Goal: Information Seeking & Learning: Check status

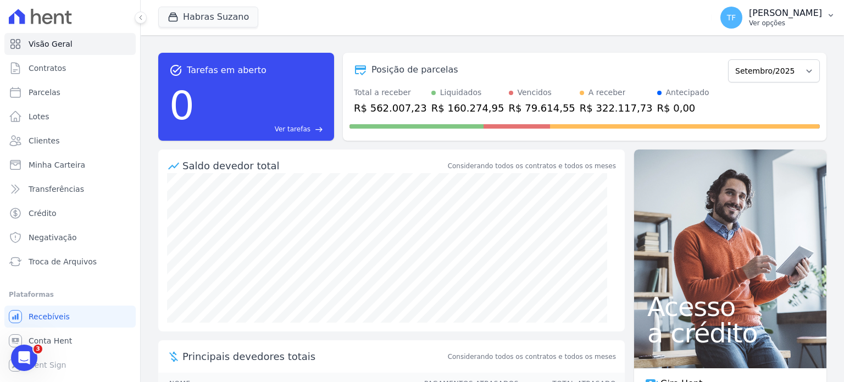
click at [792, 21] on p "Ver opções" at bounding box center [785, 23] width 73 height 9
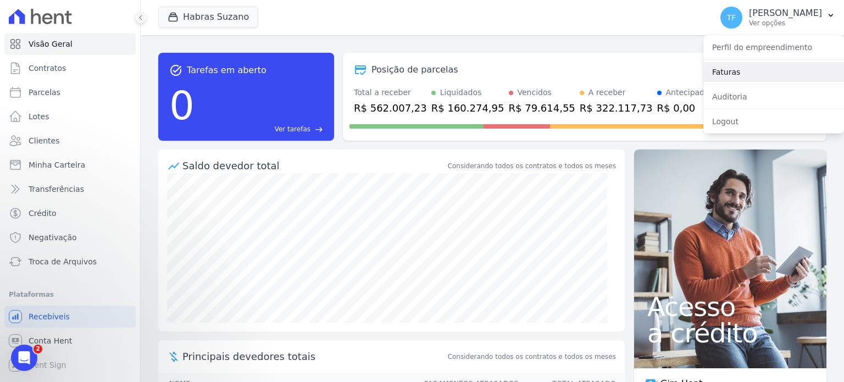
click at [745, 68] on link "Faturas" at bounding box center [774, 72] width 141 height 20
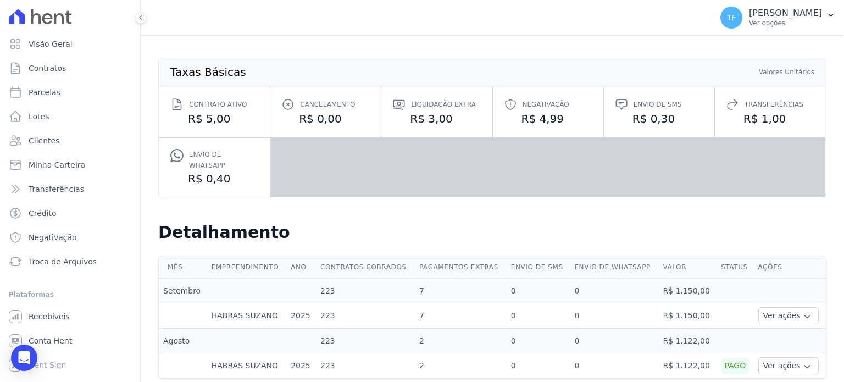
scroll to position [100, 0]
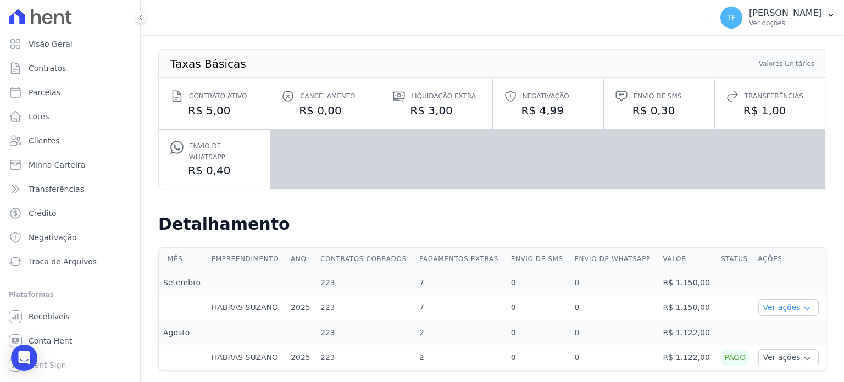
click at [803, 304] on icon "button" at bounding box center [807, 308] width 9 height 9
click at [770, 318] on link "Ver detalhes" at bounding box center [787, 324] width 48 height 12
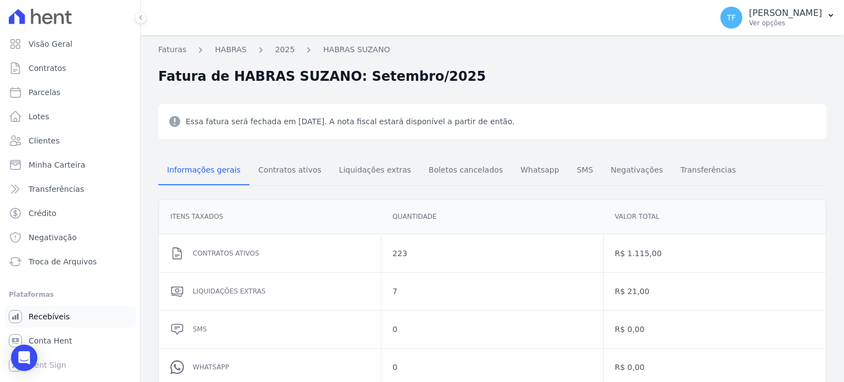
click at [56, 316] on span "Recebíveis" at bounding box center [49, 316] width 41 height 11
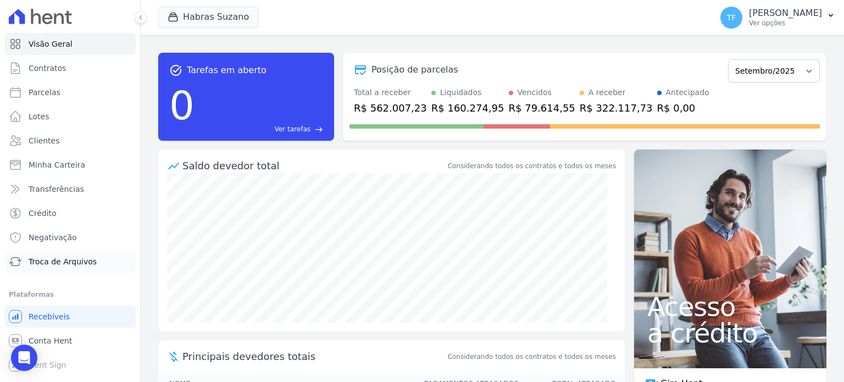
click at [40, 268] on link "Troca de Arquivos" at bounding box center [69, 262] width 131 height 22
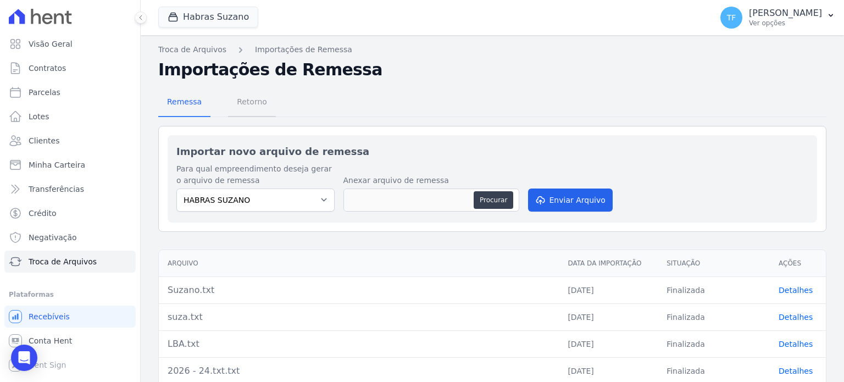
click at [252, 98] on span "Retorno" at bounding box center [251, 102] width 43 height 22
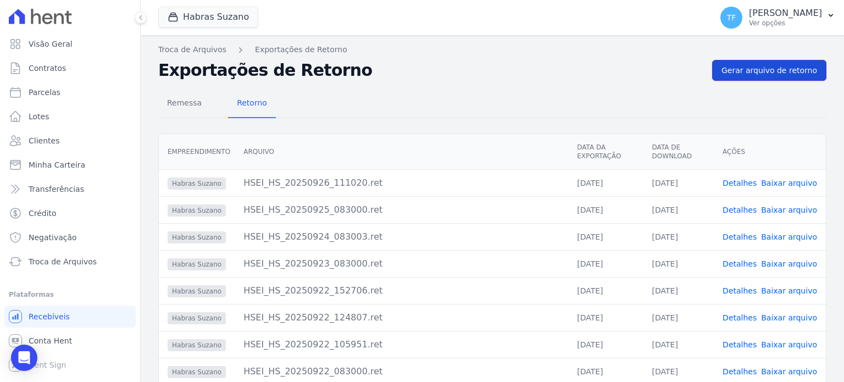
click at [771, 73] on span "Gerar arquivo de retorno" at bounding box center [770, 70] width 96 height 11
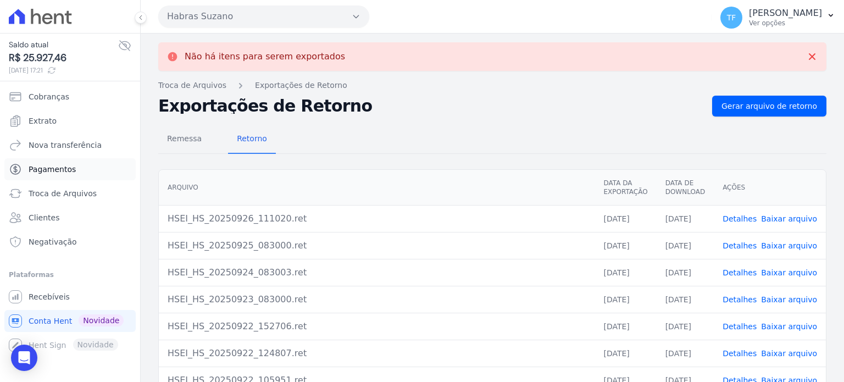
click at [44, 165] on span "Pagamentos" at bounding box center [52, 169] width 47 height 11
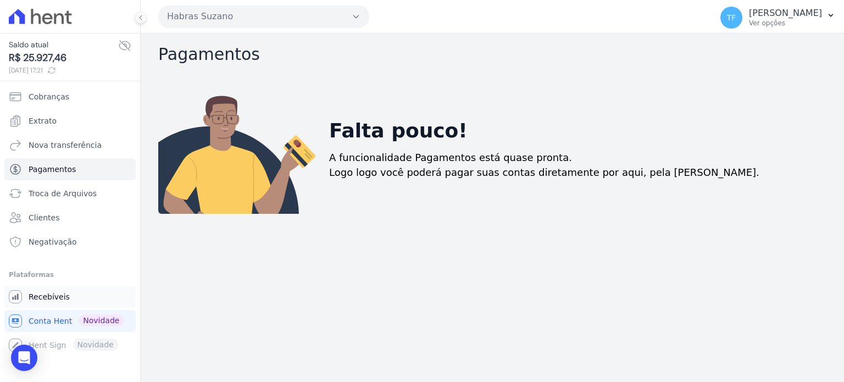
click at [57, 296] on span "Recebíveis" at bounding box center [49, 296] width 41 height 11
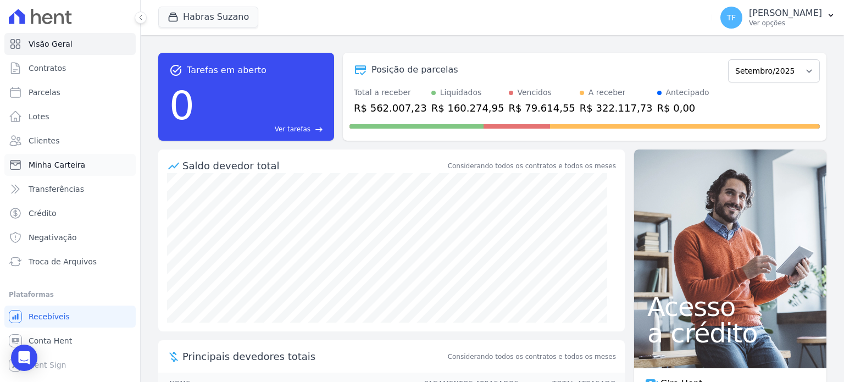
click at [64, 160] on span "Minha Carteira" at bounding box center [57, 164] width 57 height 11
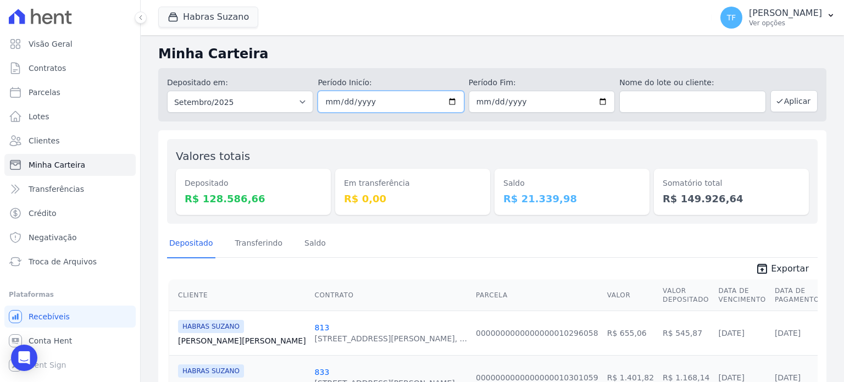
click at [456, 97] on input "2025-09-01" at bounding box center [391, 102] width 146 height 22
click at [450, 100] on input "2025-09-01" at bounding box center [391, 102] width 146 height 22
type input "[DATE]"
click at [778, 104] on button "Aplicar" at bounding box center [794, 101] width 47 height 22
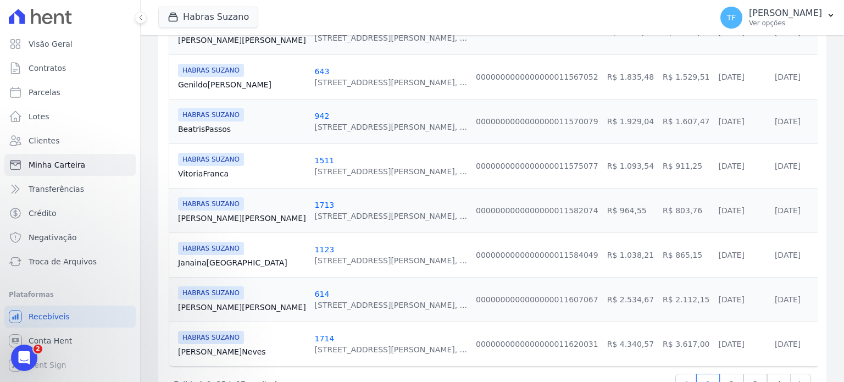
scroll to position [1097, 0]
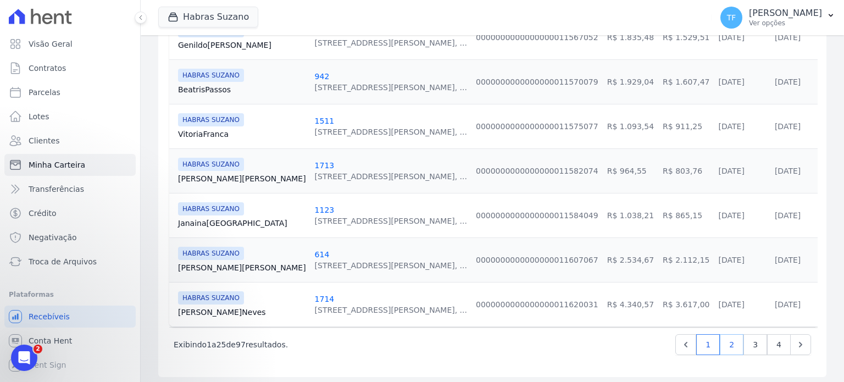
click at [720, 334] on link "2" at bounding box center [732, 344] width 24 height 21
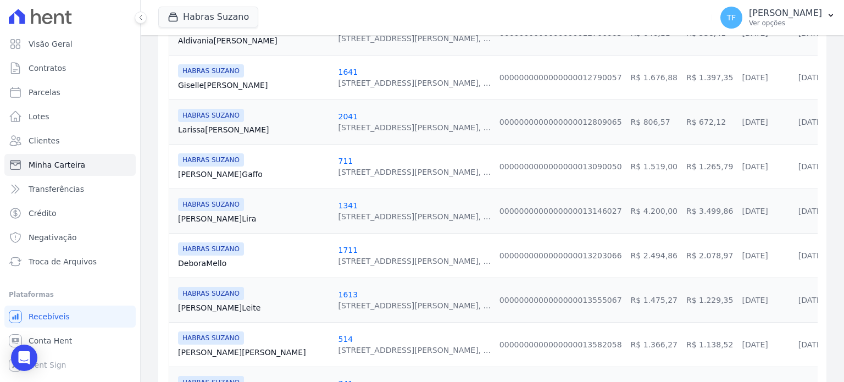
scroll to position [1097, 0]
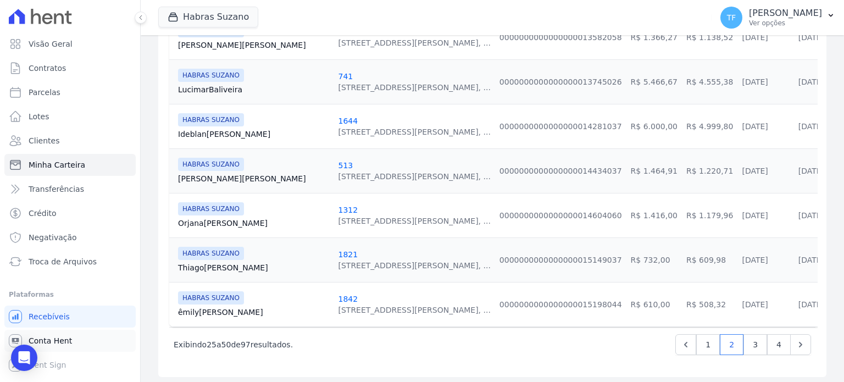
click at [60, 340] on span "Conta Hent" at bounding box center [50, 340] width 43 height 11
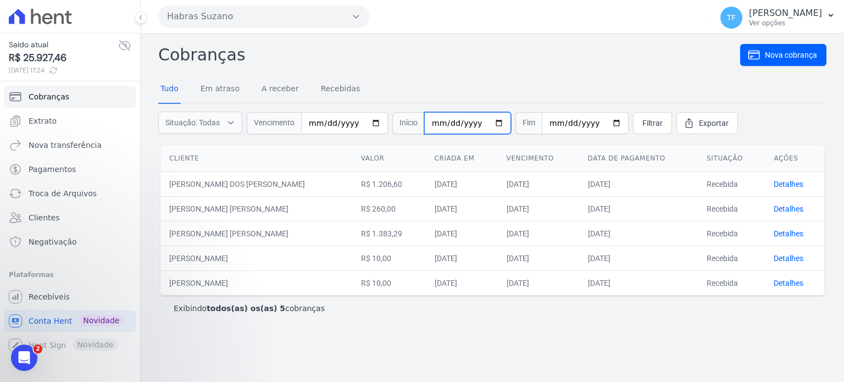
click at [448, 120] on input "date" at bounding box center [467, 123] width 87 height 22
click at [424, 123] on input "date" at bounding box center [467, 123] width 87 height 22
click at [433, 121] on input "date" at bounding box center [467, 123] width 87 height 22
type input "2025-08-01"
type input "2025-09-30"
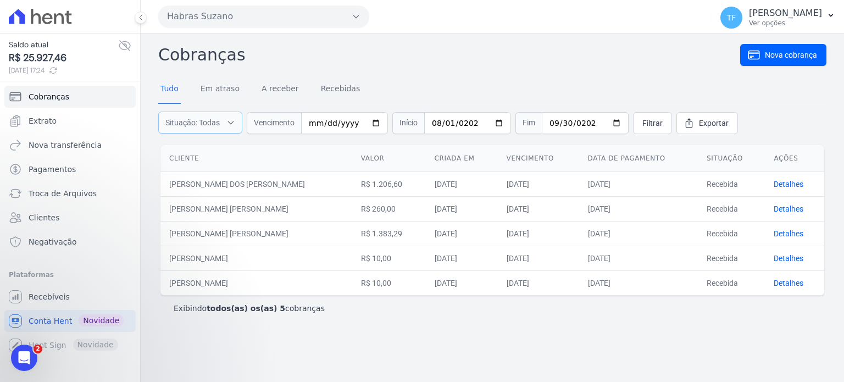
click at [207, 123] on span "Situação: Todas" at bounding box center [192, 122] width 54 height 11
click at [167, 147] on input "Em atraso" at bounding box center [167, 150] width 9 height 9
checkbox input "false"
click at [165, 164] on input "A receber" at bounding box center [167, 163] width 9 height 9
checkbox input "false"
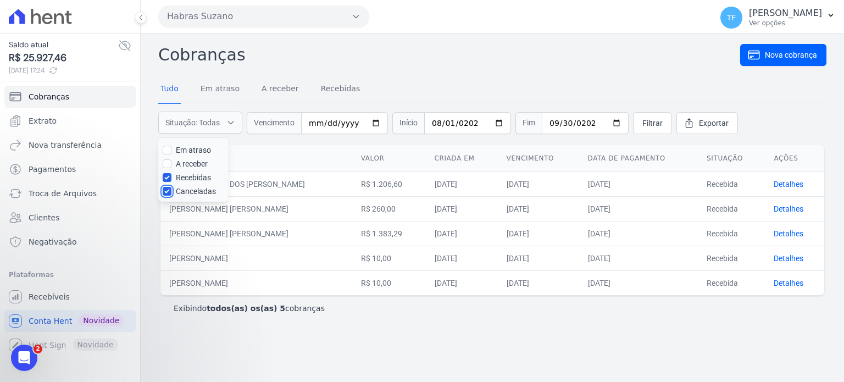
click at [167, 189] on input "Canceladas" at bounding box center [167, 191] width 9 height 9
checkbox input "false"
click at [643, 124] on span "Filtrar" at bounding box center [653, 123] width 20 height 11
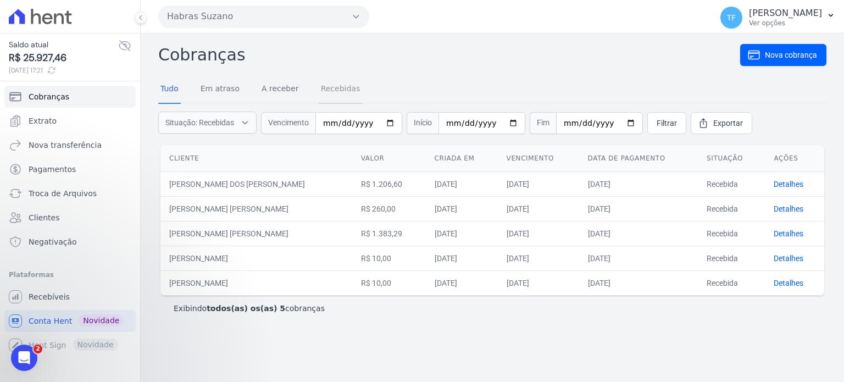
click at [325, 86] on link "Recebidas" at bounding box center [341, 89] width 44 height 29
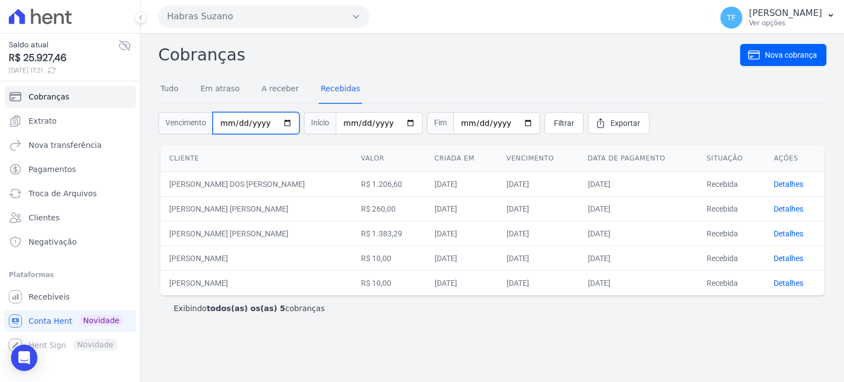
click at [281, 123] on input "date" at bounding box center [256, 123] width 87 height 22
click at [554, 118] on span "Filtrar" at bounding box center [564, 123] width 20 height 11
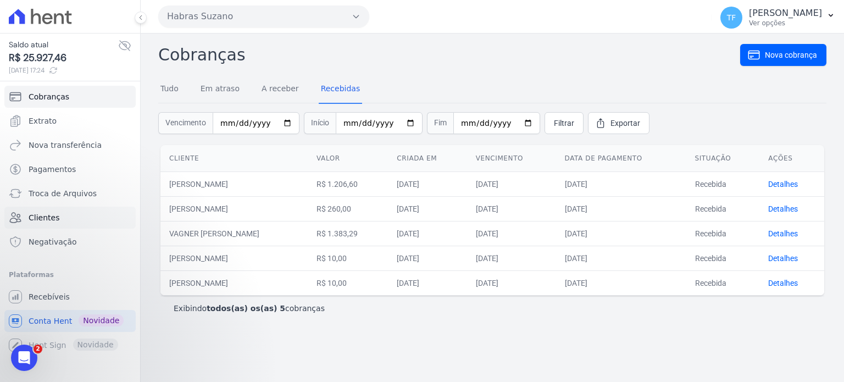
click at [60, 219] on link "Clientes" at bounding box center [69, 218] width 131 height 22
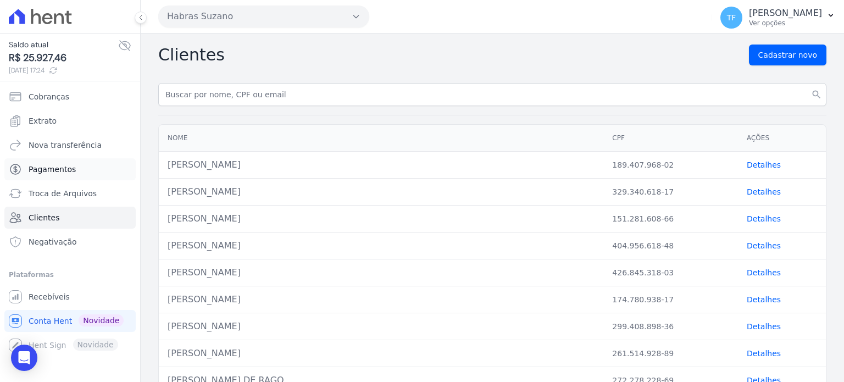
click at [69, 162] on link "Pagamentos" at bounding box center [69, 169] width 131 height 22
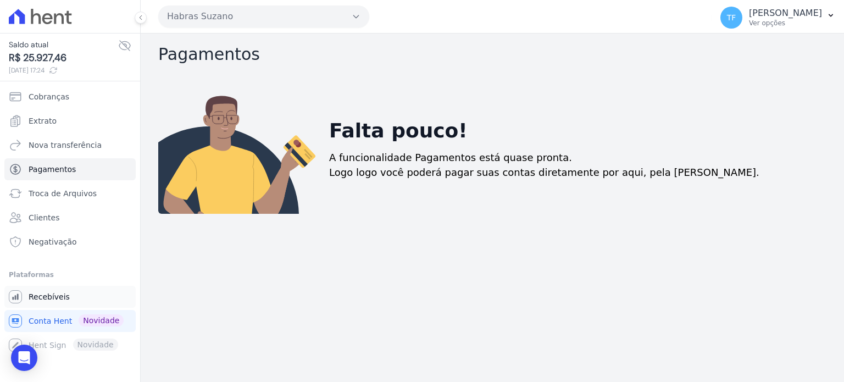
click at [44, 296] on span "Recebíveis" at bounding box center [49, 296] width 41 height 11
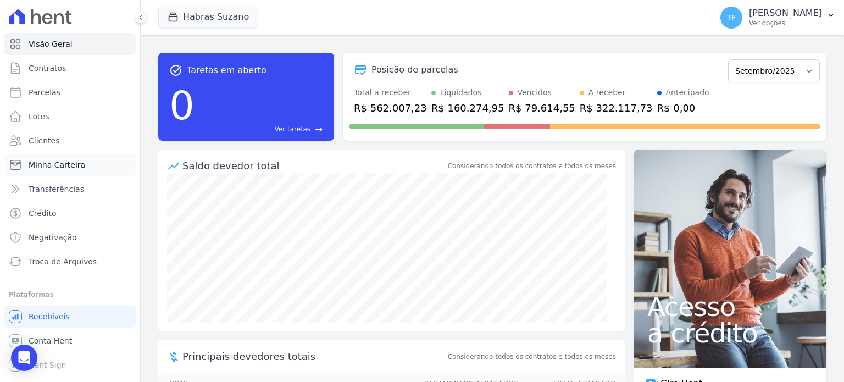
click at [64, 167] on span "Minha Carteira" at bounding box center [57, 164] width 57 height 11
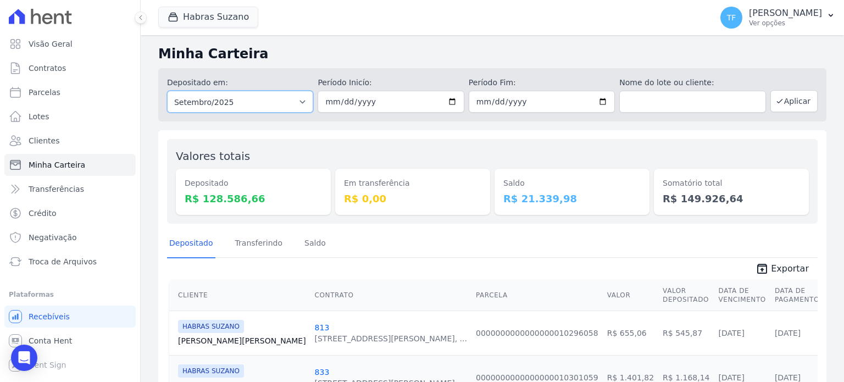
click at [254, 107] on select "Todos os meses Julho/2022 Agosto/2022 Setembro/2022 Outubro/2022 Novembro/2022 …" at bounding box center [240, 102] width 146 height 22
click at [776, 98] on icon "button" at bounding box center [780, 101] width 9 height 9
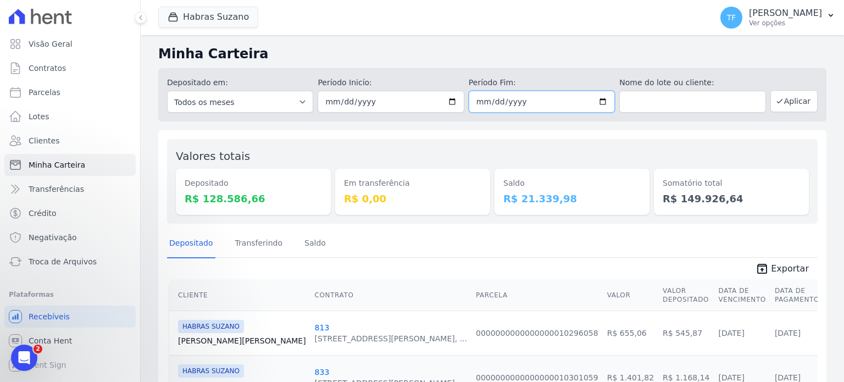
click at [597, 101] on input "[DATE]" at bounding box center [542, 102] width 146 height 22
type input "2025-09-17"
click at [787, 102] on button "Aplicar" at bounding box center [794, 101] width 47 height 22
click at [693, 201] on dd "R$ 74.002,79" at bounding box center [731, 198] width 137 height 15
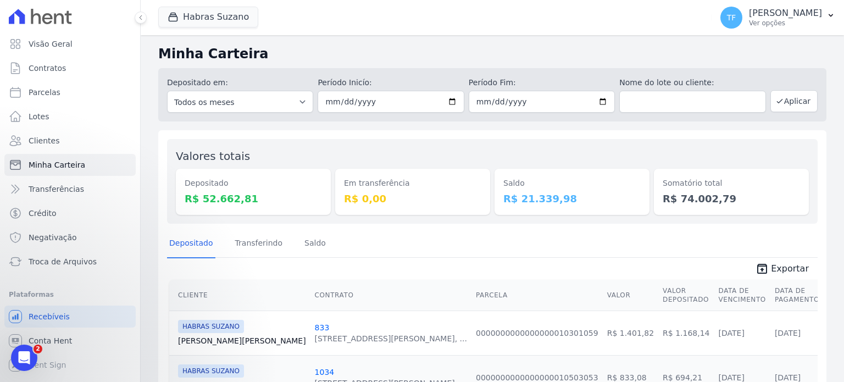
copy dd "74.002,79"
click at [450, 98] on input "[DATE]" at bounding box center [391, 102] width 146 height 22
type input "2025-09-22"
click at [603, 101] on input "[DATE]" at bounding box center [542, 102] width 146 height 22
type input "2025-09-22"
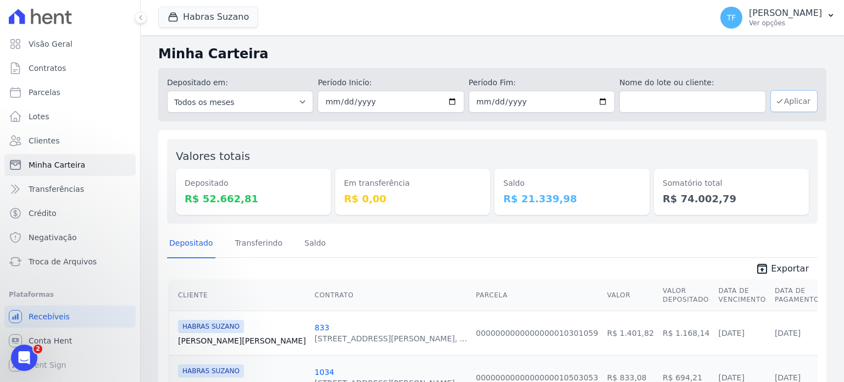
click at [779, 99] on button "Aplicar" at bounding box center [794, 101] width 47 height 22
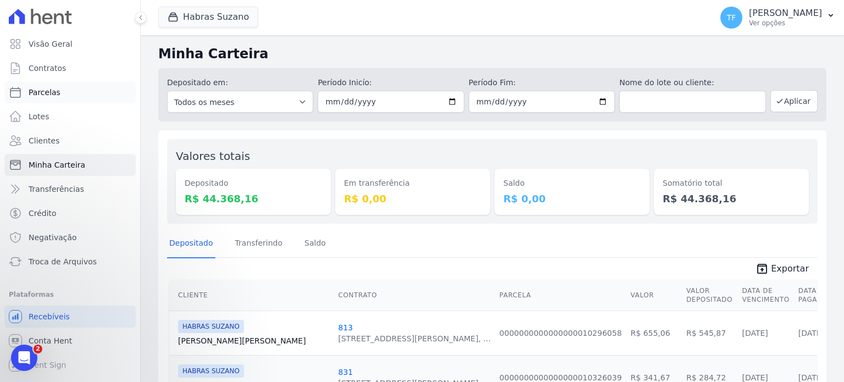
click at [47, 91] on span "Parcelas" at bounding box center [45, 92] width 32 height 11
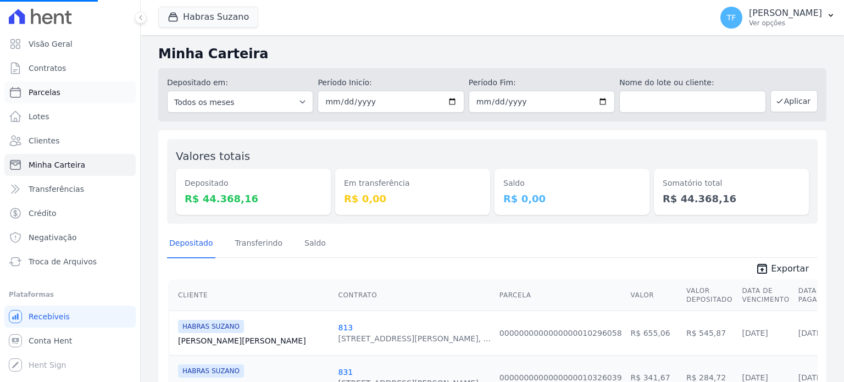
select select
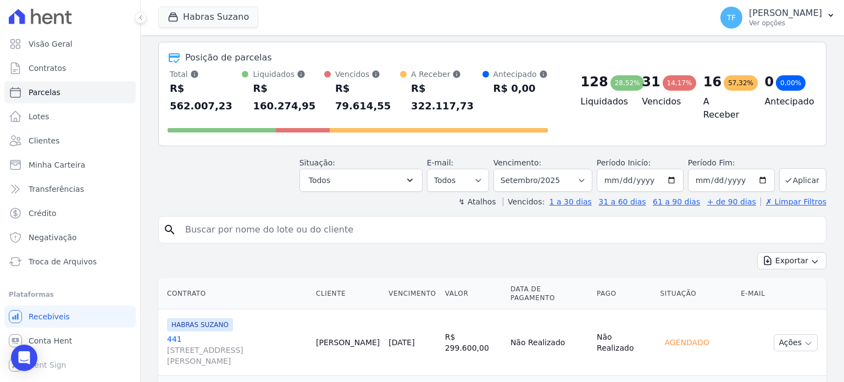
scroll to position [46, 0]
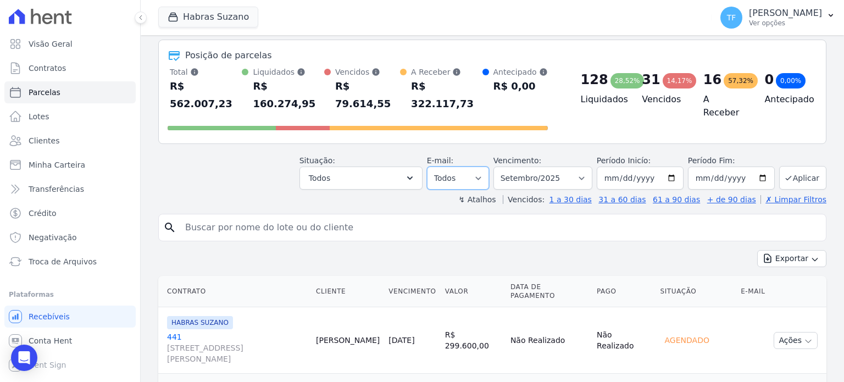
click at [468, 167] on select "Todos Lido Não-lido" at bounding box center [458, 178] width 62 height 23
click at [360, 167] on button "Todos" at bounding box center [361, 178] width 123 height 23
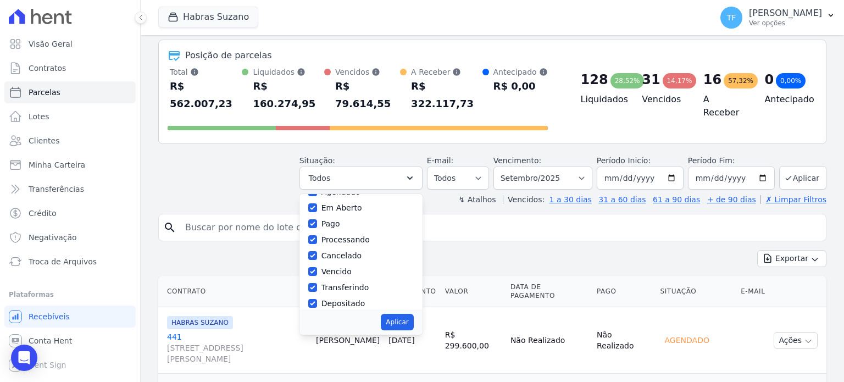
scroll to position [0, 0]
drag, startPoint x: 331, startPoint y: 189, endPoint x: 325, endPoint y: 186, distance: 6.1
click at [327, 198] on div "Selecionar todos" at bounding box center [361, 206] width 106 height 16
click at [317, 202] on input "Selecionar todos" at bounding box center [312, 206] width 9 height 9
checkbox input "false"
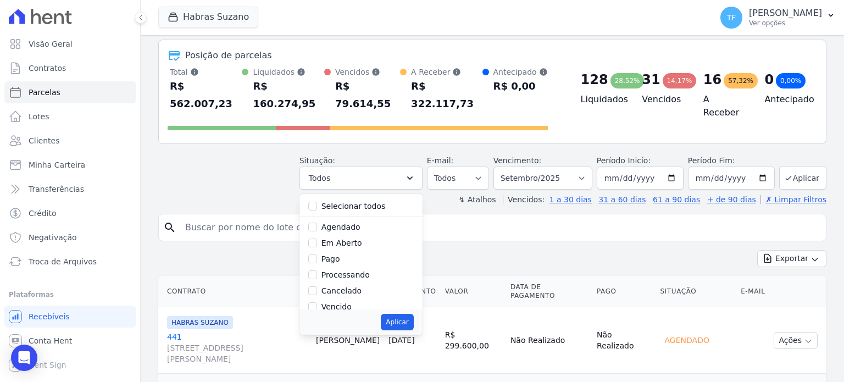
checkbox input "false"
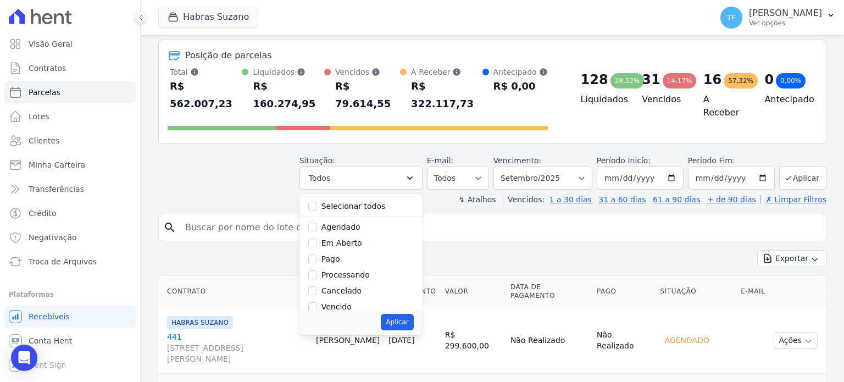
checkbox input "false"
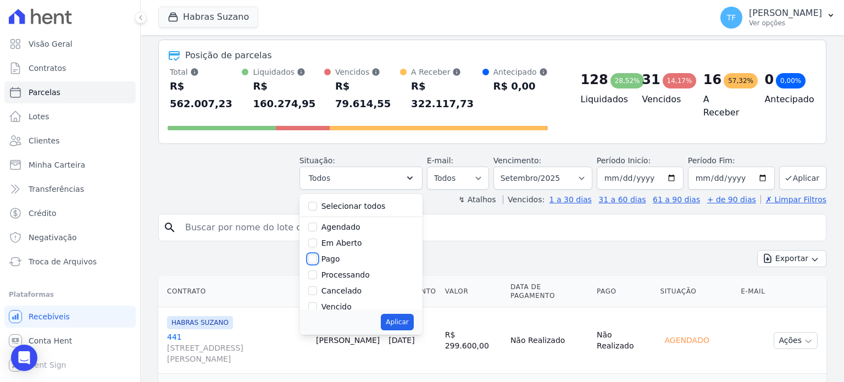
click at [317, 255] on input "Pago" at bounding box center [312, 259] width 9 height 9
checkbox input "true"
click at [402, 314] on button "Aplicar" at bounding box center [397, 322] width 32 height 16
select select "paid"
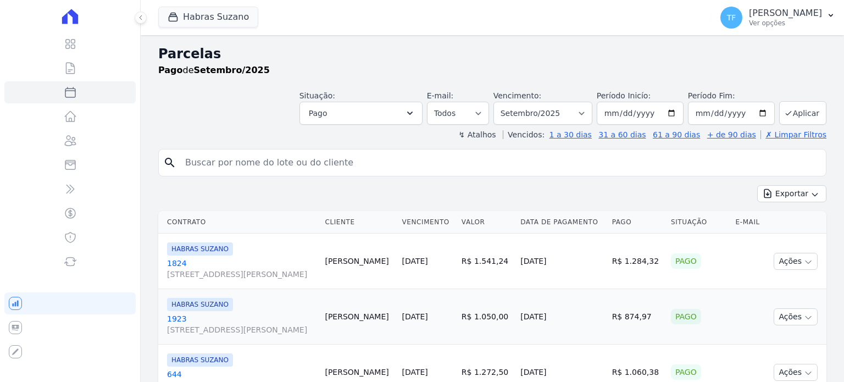
select select
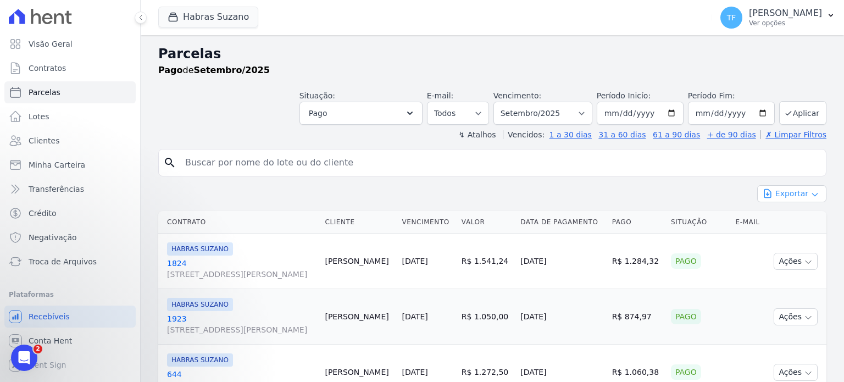
click at [792, 191] on button "Exportar" at bounding box center [791, 193] width 69 height 17
click at [789, 234] on span "Exportar CSV" at bounding box center [791, 238] width 58 height 11
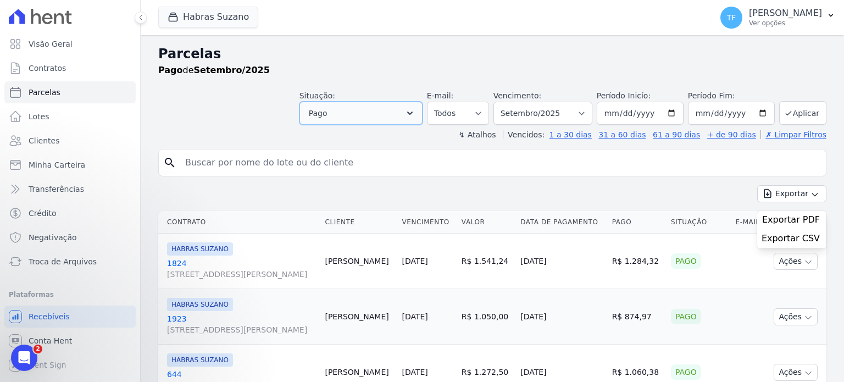
click at [406, 114] on button "Pago" at bounding box center [361, 113] width 123 height 23
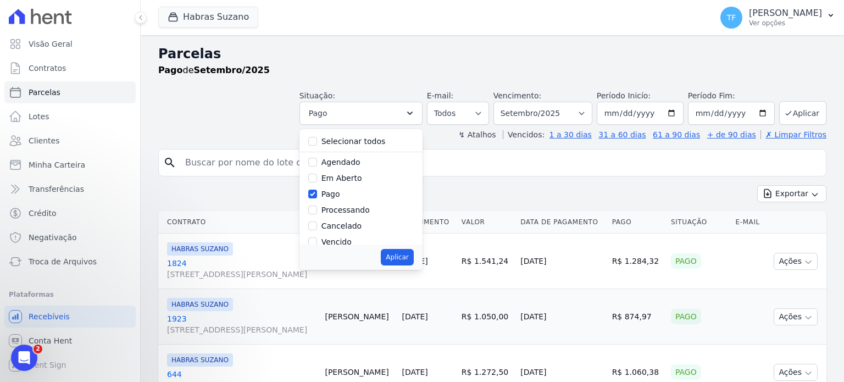
click at [328, 138] on div "Selecionar todos" at bounding box center [361, 142] width 106 height 16
click at [317, 138] on input "Selecionar todos" at bounding box center [312, 141] width 9 height 9
checkbox input "true"
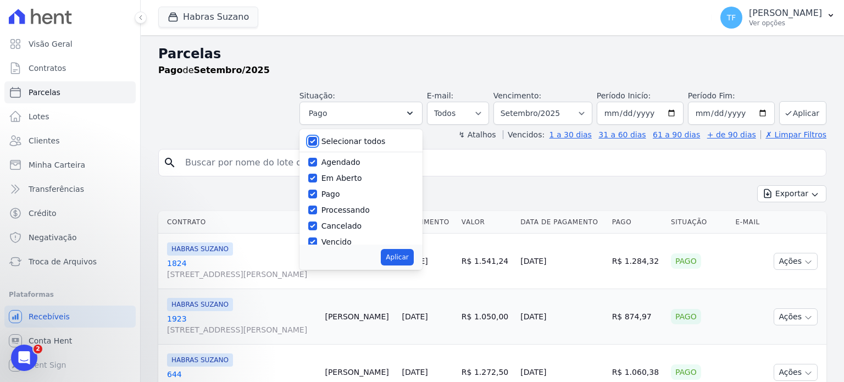
checkbox input "true"
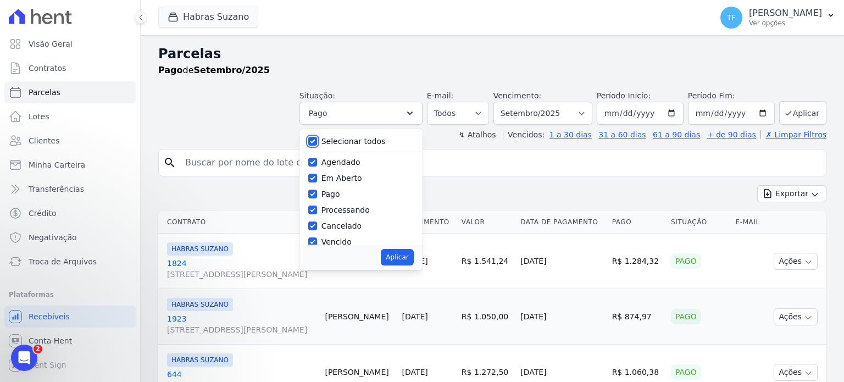
checkbox input "true"
click at [404, 253] on button "Aplicar" at bounding box center [397, 257] width 32 height 16
select select "scheduled"
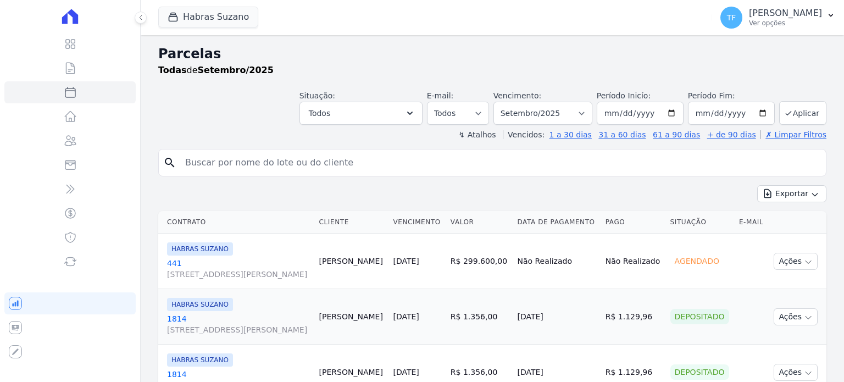
select select
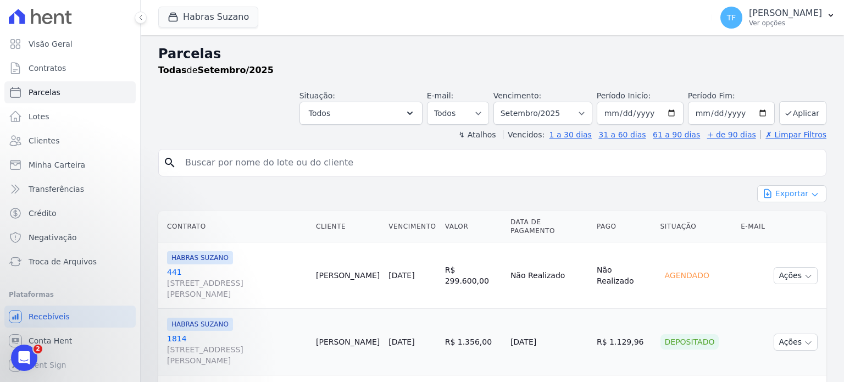
click at [790, 196] on button "Exportar" at bounding box center [791, 193] width 69 height 17
click at [776, 237] on span "Exportar CSV" at bounding box center [791, 238] width 58 height 11
click at [46, 173] on link "Minha Carteira" at bounding box center [69, 165] width 131 height 22
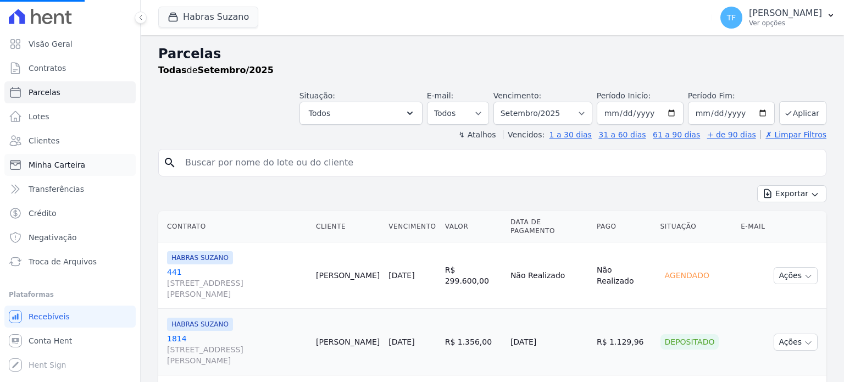
click at [46, 169] on span "Minha Carteira" at bounding box center [57, 164] width 57 height 11
click at [60, 212] on link "Crédito" at bounding box center [69, 213] width 131 height 22
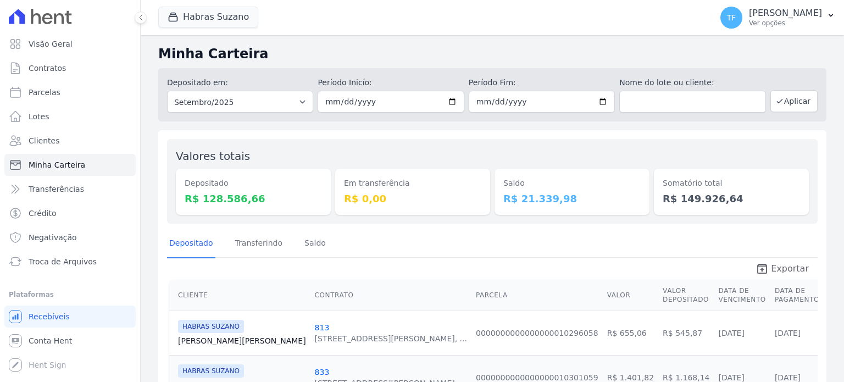
click at [783, 266] on span "Exportar" at bounding box center [790, 268] width 38 height 13
click at [448, 101] on input "2025-09-01" at bounding box center [391, 102] width 146 height 22
type input "[DATE]"
click at [599, 104] on input "2025-09-30" at bounding box center [542, 102] width 146 height 22
click at [214, 98] on select "Todos os meses Julho/2022 Agosto/2022 Setembro/2022 Outubro/2022 Novembro/2022 …" at bounding box center [240, 102] width 146 height 22
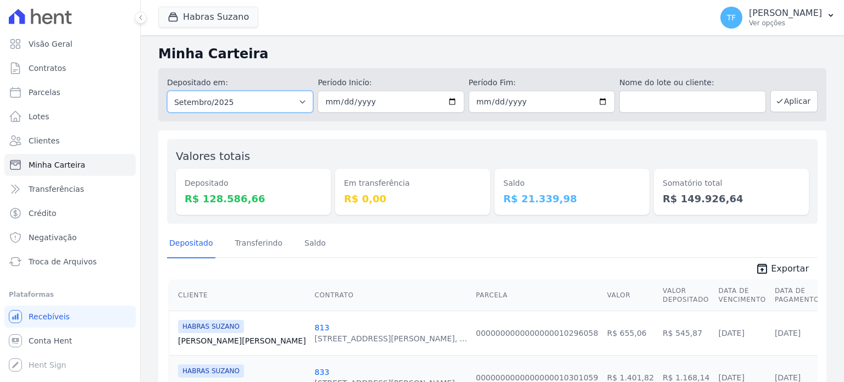
select select "08/2025"
click at [167, 91] on select "Todos os meses Julho/2022 Agosto/2022 Setembro/2022 Outubro/2022 Novembro/2022 …" at bounding box center [240, 102] width 146 height 22
click at [451, 100] on input "date" at bounding box center [391, 102] width 146 height 22
type input "2025-08-01"
click at [604, 100] on input "date" at bounding box center [542, 102] width 146 height 22
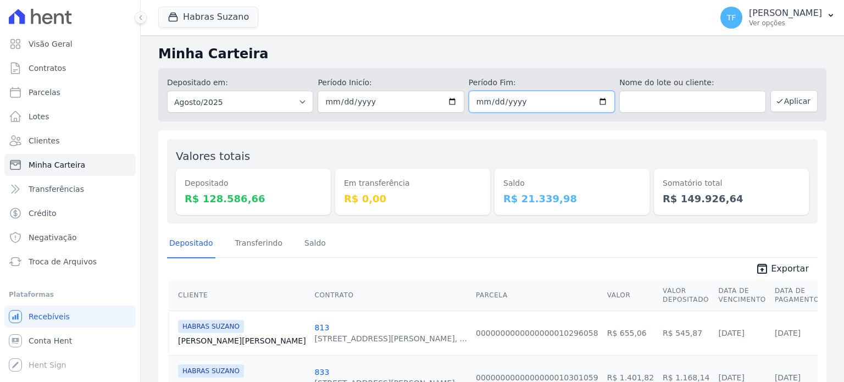
type input "[DATE]"
click at [794, 103] on button "Aplicar" at bounding box center [794, 101] width 47 height 22
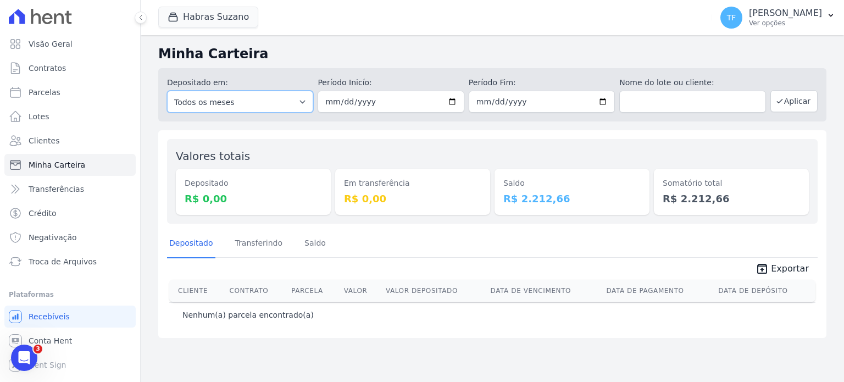
click at [292, 105] on select "Todos os meses Julho/2022 Agosto/2022 Setembro/2022 Outubro/2022 Novembro/2022 …" at bounding box center [240, 102] width 146 height 22
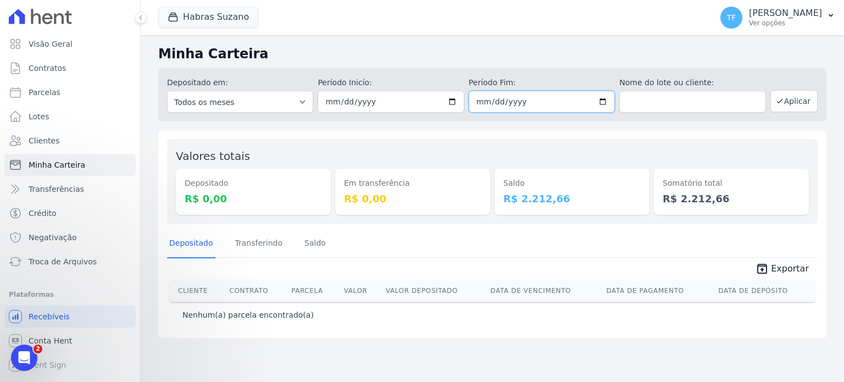
click at [600, 104] on input "[DATE]" at bounding box center [542, 102] width 146 height 22
type input "[DATE]"
click at [798, 101] on button "Aplicar" at bounding box center [794, 101] width 47 height 22
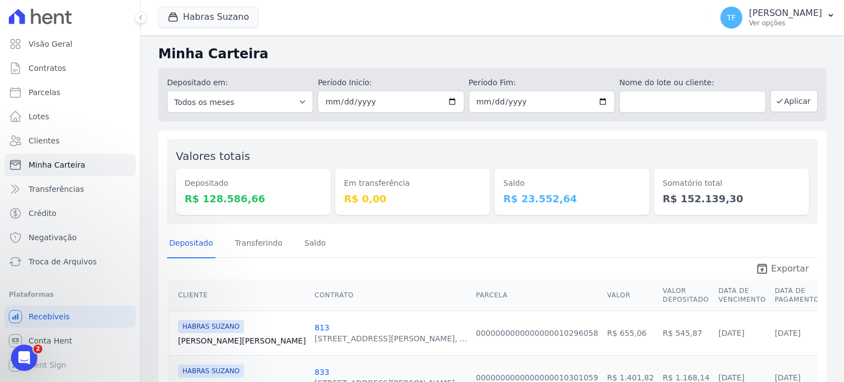
click at [776, 269] on span "Exportar" at bounding box center [790, 268] width 38 height 13
click at [30, 142] on span "Clientes" at bounding box center [44, 140] width 31 height 11
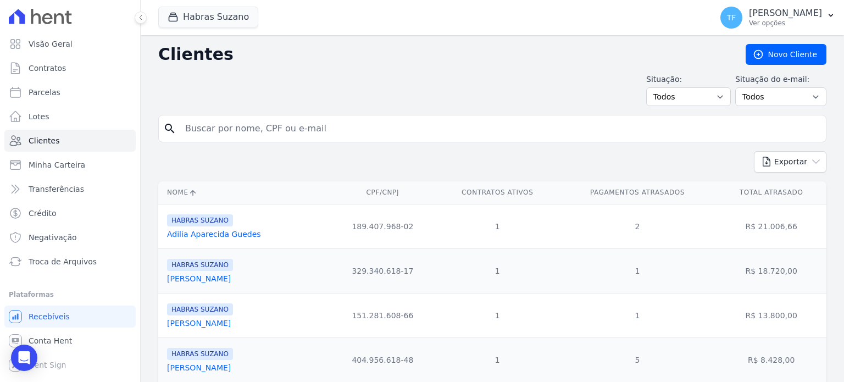
click at [213, 136] on input "search" at bounding box center [500, 129] width 643 height 22
paste input "[PERSON_NAME]"
type input "[PERSON_NAME]"
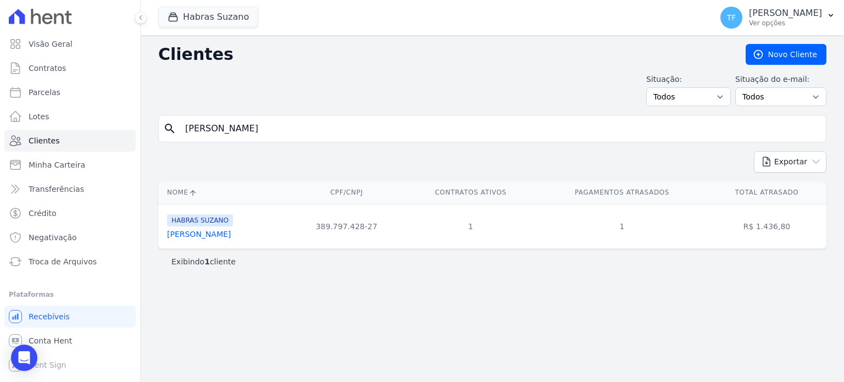
click at [206, 235] on link "[PERSON_NAME]" at bounding box center [199, 234] width 64 height 9
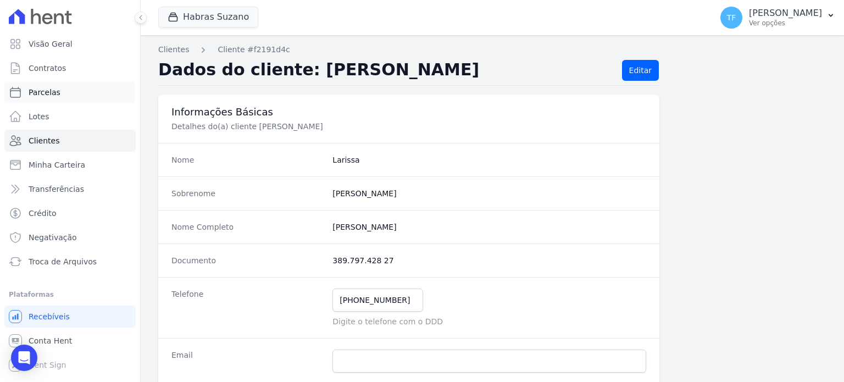
click at [54, 101] on link "Parcelas" at bounding box center [69, 92] width 131 height 22
select select
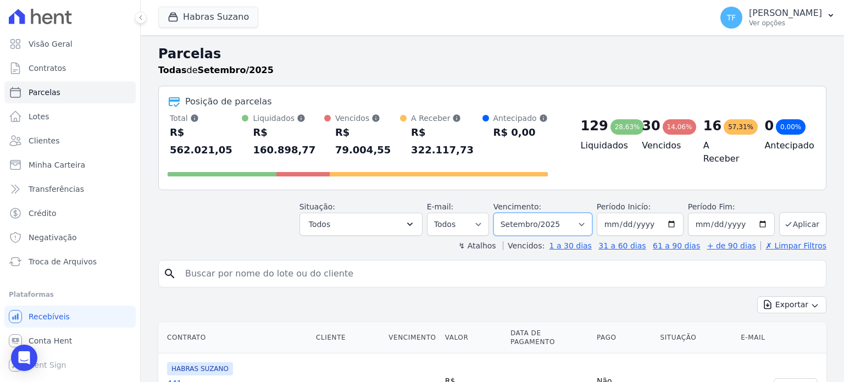
click at [535, 213] on select "[GEOGRAPHIC_DATA] por período ──────── Todos os meses Julho/2022 Agosto/2022 Se…" at bounding box center [543, 224] width 99 height 23
select select "08/2025"
click at [502, 213] on select "[GEOGRAPHIC_DATA] por período ──────── Todos os meses Julho/2022 Agosto/2022 Se…" at bounding box center [543, 224] width 99 height 23
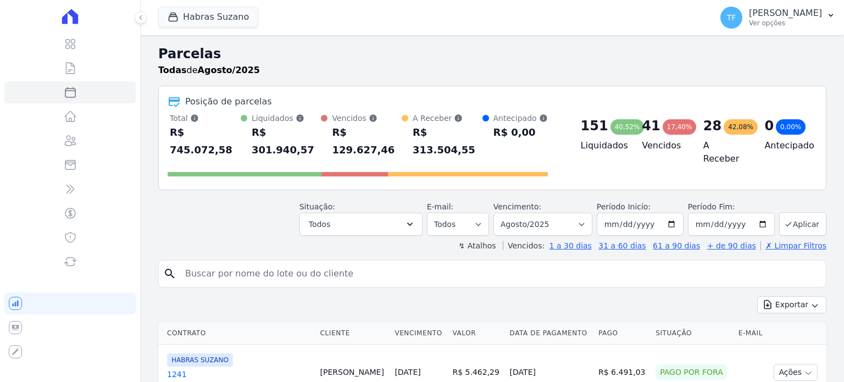
select select
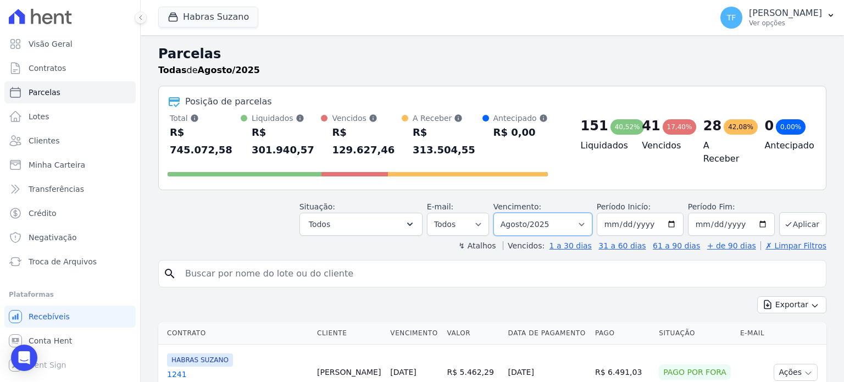
click at [550, 213] on select "[GEOGRAPHIC_DATA] por período ──────── Todos os meses Julho/2022 Agosto/2022 Se…" at bounding box center [543, 224] width 99 height 23
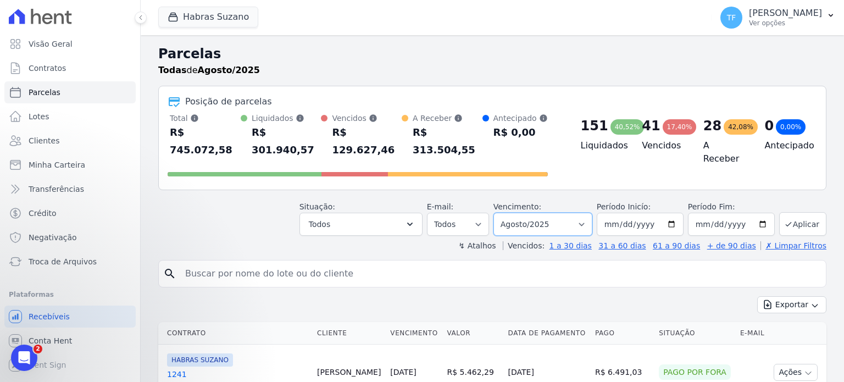
select select "09/2025"
click at [502, 213] on select "[GEOGRAPHIC_DATA] por período ──────── Todos os meses Julho/2022 Agosto/2022 Se…" at bounding box center [543, 224] width 99 height 23
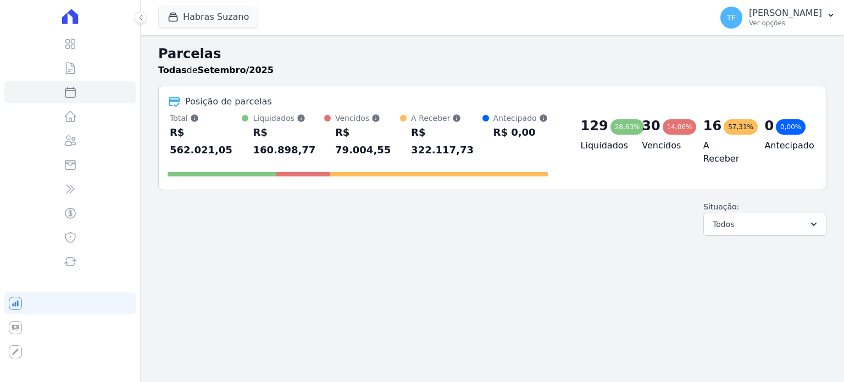
select select
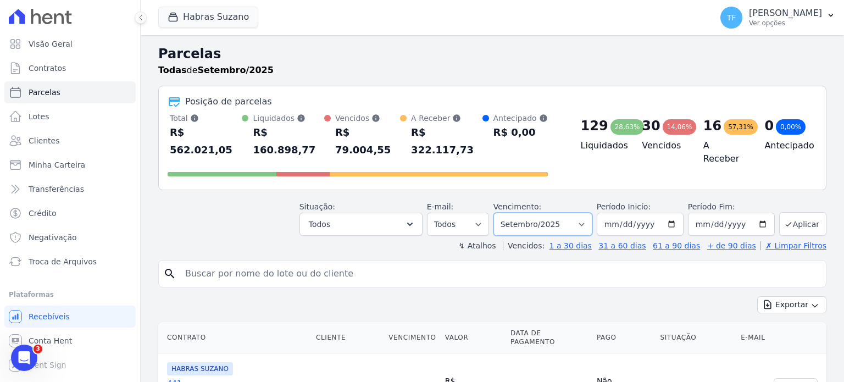
click at [588, 213] on select "[GEOGRAPHIC_DATA] por período ──────── Todos os meses Julho/2022 Agosto/2022 Se…" at bounding box center [543, 224] width 99 height 23
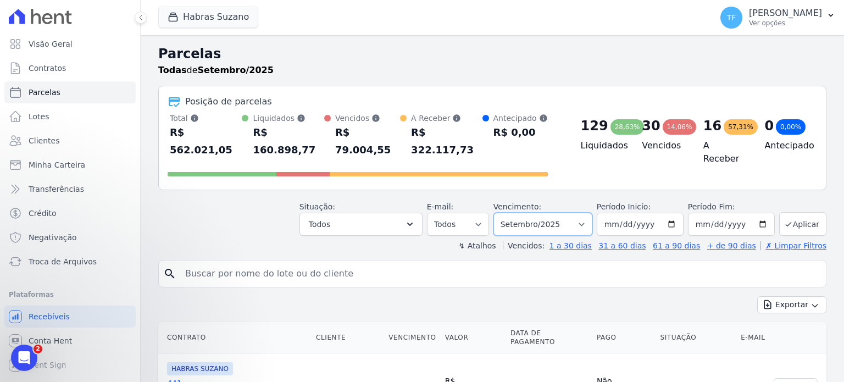
select select "08/2025"
click at [502, 213] on select "Filtrar por período ──────── Todos os meses Julho/2022 Agosto/2022 Setembro/202…" at bounding box center [543, 224] width 99 height 23
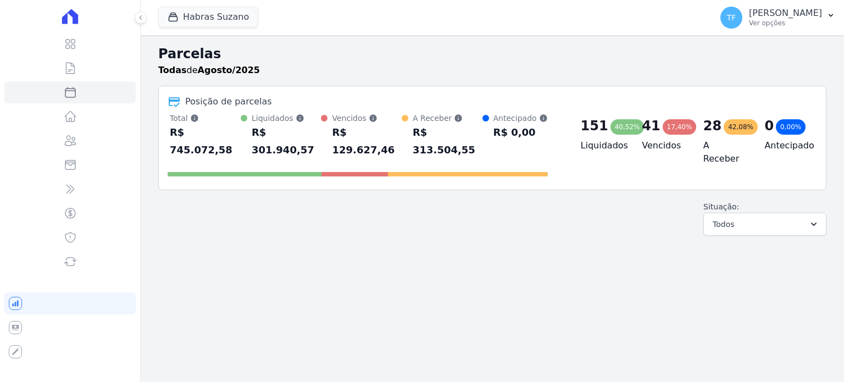
select select
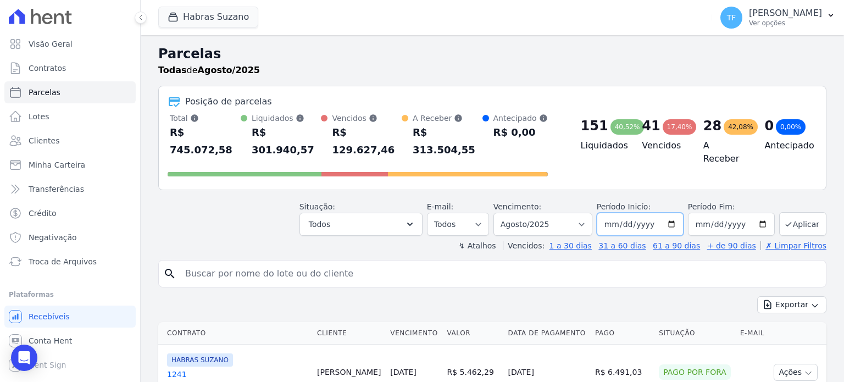
click at [671, 213] on input "[DATE]" at bounding box center [640, 224] width 87 height 23
drag, startPoint x: 0, startPoint y: 0, endPoint x: 671, endPoint y: 206, distance: 701.6
click at [671, 213] on input "[DATE]" at bounding box center [640, 224] width 87 height 23
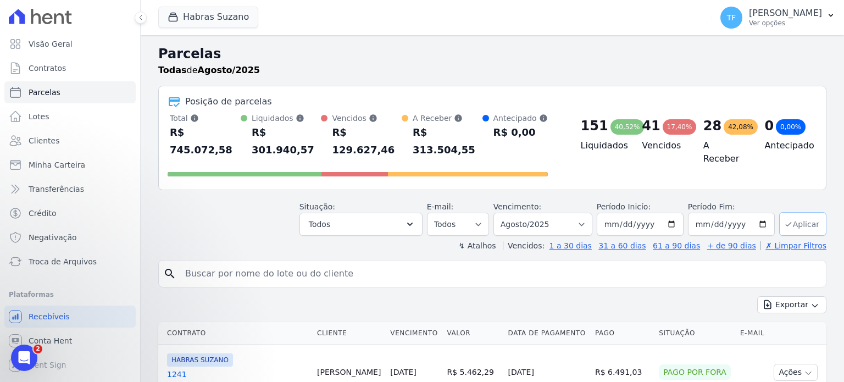
click at [787, 212] on button "Aplicar" at bounding box center [802, 224] width 47 height 24
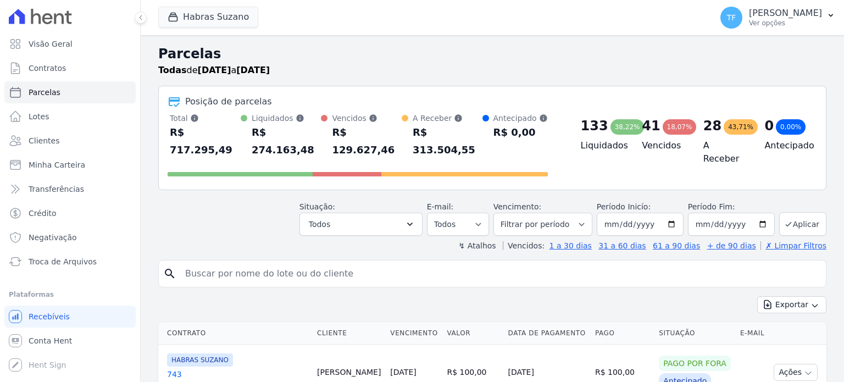
select select
click at [272, 263] on input "search" at bounding box center [500, 274] width 643 height 22
paste input "LARISSA NEVES COSTA CARVALHO"
type input "LARISSA NEVES COSTA CARVALHO"
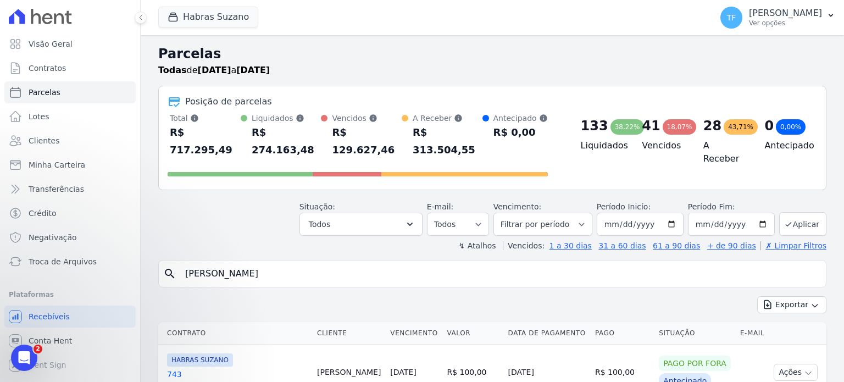
select select
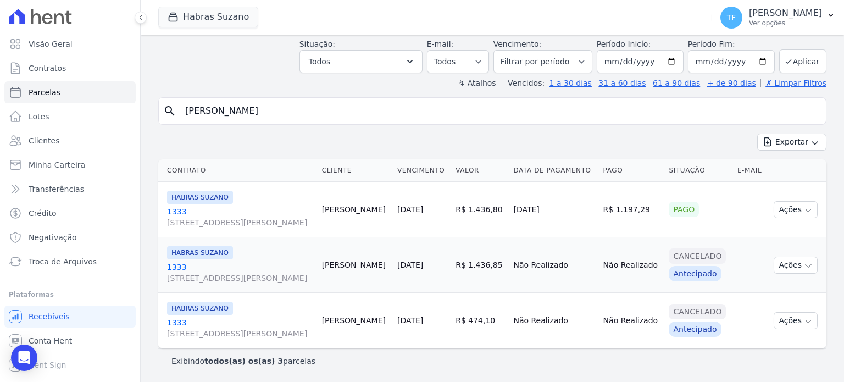
scroll to position [92, 0]
drag, startPoint x: 331, startPoint y: 67, endPoint x: 31, endPoint y: 52, distance: 301.0
click at [42, 54] on div "Visão Geral Contratos [GEOGRAPHIC_DATA] Lotes Clientes Minha Carteira Transferê…" at bounding box center [422, 191] width 844 height 382
paste input "[DEMOGRAPHIC_DATA][PERSON_NAME]"
type input "[DEMOGRAPHIC_DATA][PERSON_NAME]"
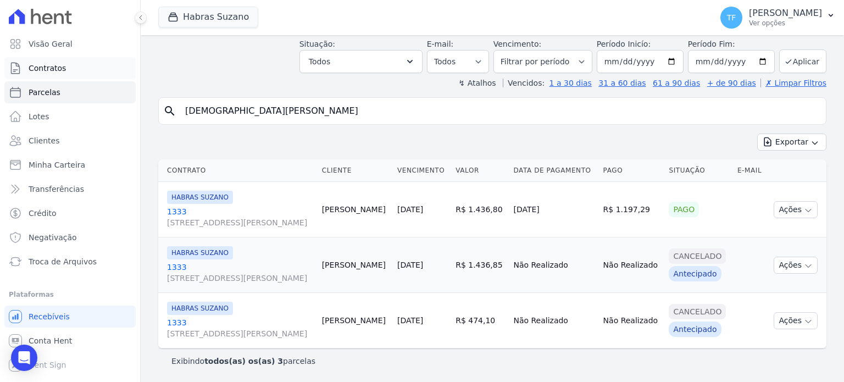
select select
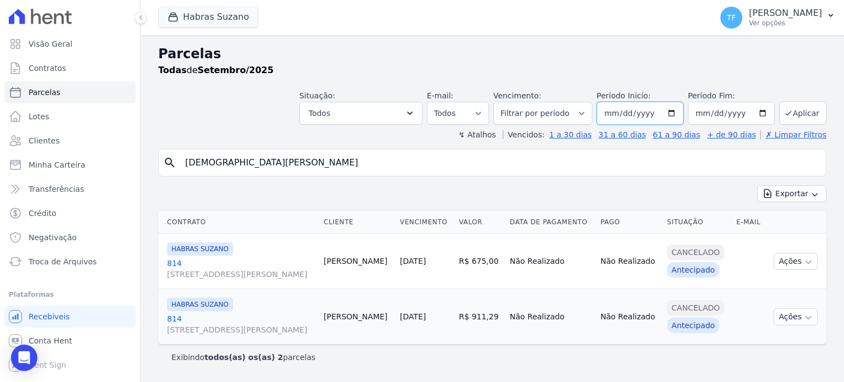
click at [682, 115] on input "2025-09-01" at bounding box center [640, 113] width 87 height 23
type input "[DATE]"
click at [807, 112] on button "Aplicar" at bounding box center [802, 113] width 47 height 24
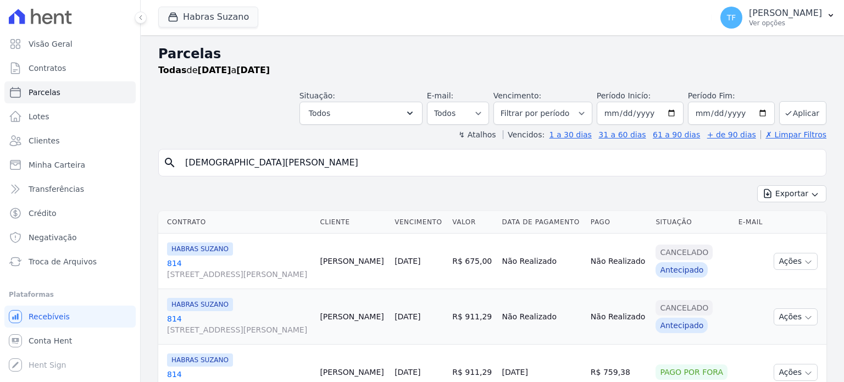
select select
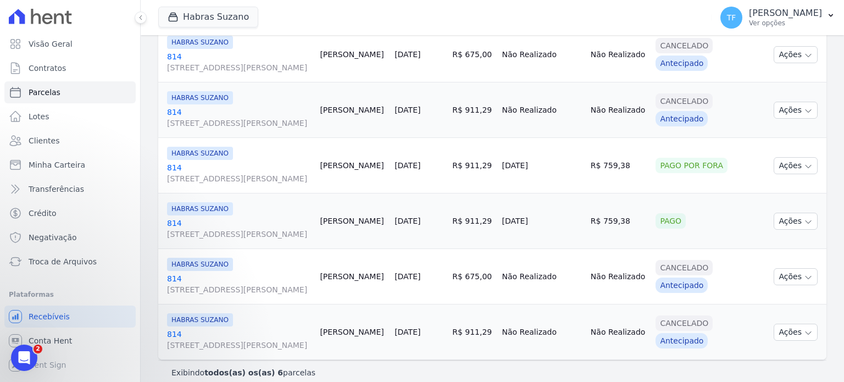
click at [627, 249] on td "R$ 759,38" at bounding box center [619, 221] width 65 height 56
copy td "759,38"
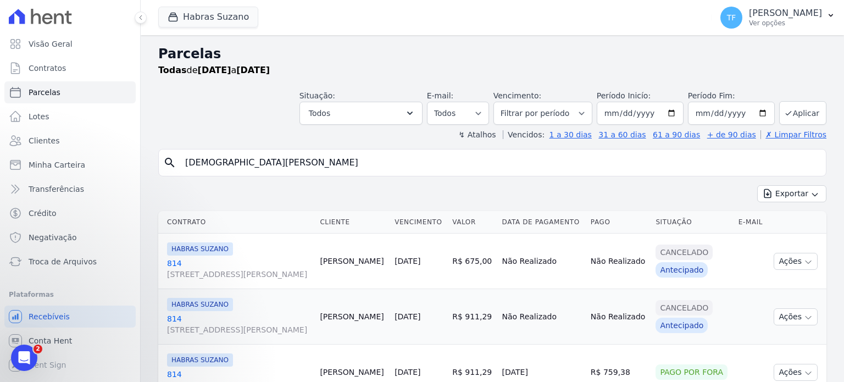
drag, startPoint x: 349, startPoint y: 158, endPoint x: 0, endPoint y: 138, distance: 349.6
click at [0, 138] on div "Visão Geral Contratos Parcelas Lotes Clientes Minha Carteira Transferências Cré…" at bounding box center [422, 191] width 844 height 382
paste input "Nicolas Montanheiro Barbosa"
type input "Nicolas Montanheiro Barbosa"
click at [806, 112] on button "Aplicar" at bounding box center [802, 113] width 47 height 24
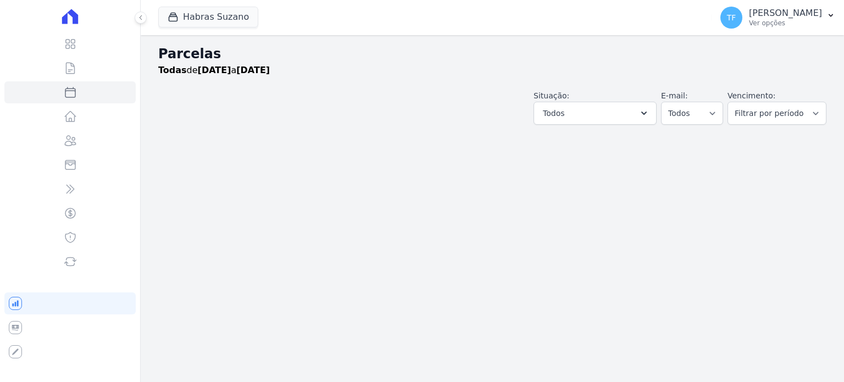
select select
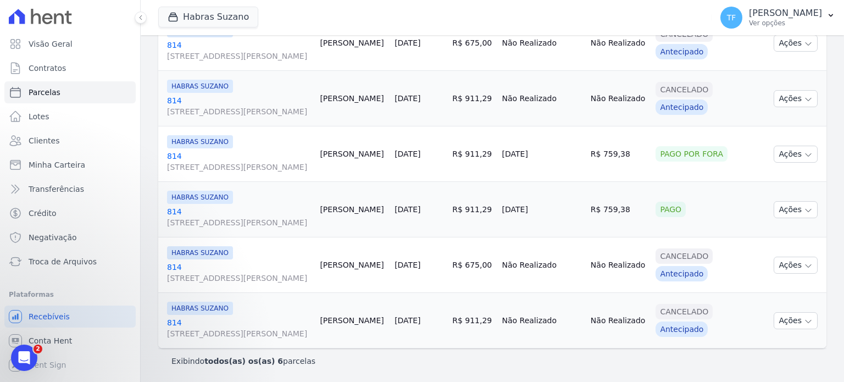
scroll to position [241, 0]
click at [621, 226] on td "R$ 759,38" at bounding box center [619, 210] width 65 height 56
copy td "759,38"
drag, startPoint x: 833, startPoint y: 94, endPoint x: 838, endPoint y: 90, distance: 6.2
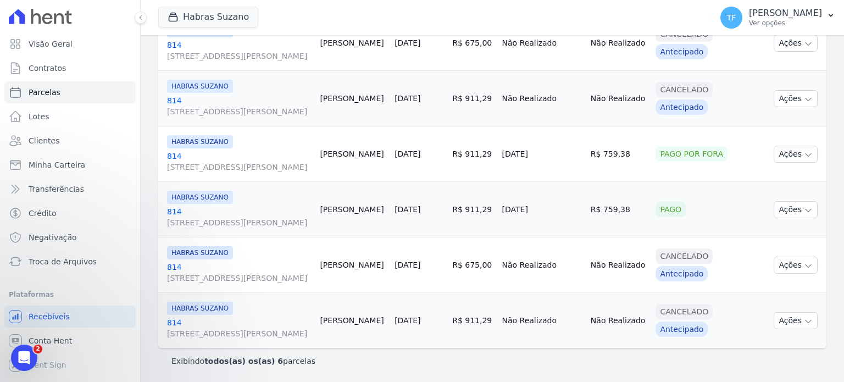
click at [833, 94] on div "Contrato Cliente Vencimento Valor Data de Pagamento Pago Situação E-mail HABRAS…" at bounding box center [493, 170] width 704 height 364
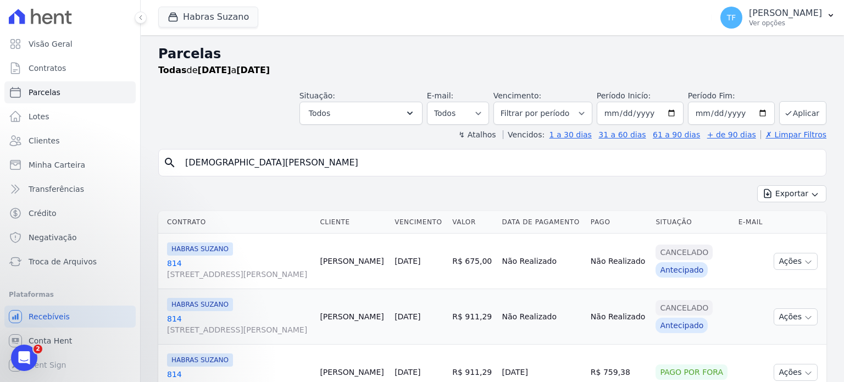
drag, startPoint x: 306, startPoint y: 162, endPoint x: 0, endPoint y: 140, distance: 306.4
click at [0, 140] on div "Visão Geral Contratos [GEOGRAPHIC_DATA] Lotes Clientes Minha Carteira Transferê…" at bounding box center [422, 191] width 844 height 382
paste input "Nicolas Montanheiro Barbosa"
type input "Nicolas Montanheiro Barbosa"
select select
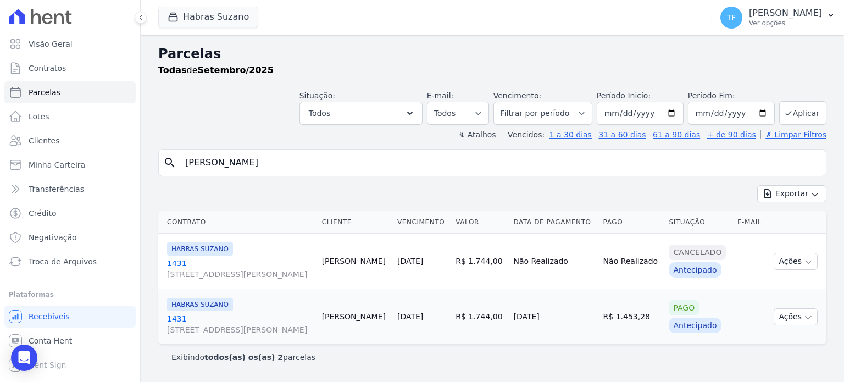
scroll to position [26, 0]
drag, startPoint x: 327, startPoint y: 145, endPoint x: 0, endPoint y: 114, distance: 328.5
click at [0, 114] on div "Visão Geral Contratos Parcelas Lotes Clientes Minha Carteira Transferências Cré…" at bounding box center [422, 191] width 844 height 382
paste input "GEREMIAS DA SILVA JUNIOR"
type input "GEREMIAS DA SILVA JUNIOR"
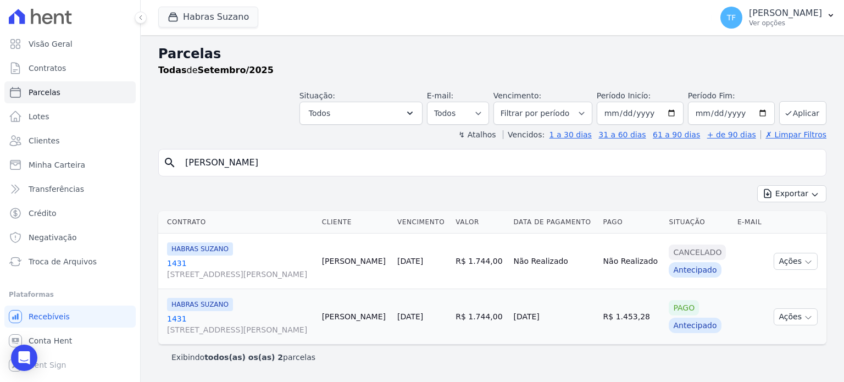
select select
drag, startPoint x: 297, startPoint y: 135, endPoint x: 90, endPoint y: 125, distance: 208.0
click at [90, 125] on div "Visão Geral Contratos Parcelas Lotes Clientes Minha Carteira Transferências Cré…" at bounding box center [422, 191] width 844 height 382
paste input "VAGNER ARAÃšJO MARTINS"
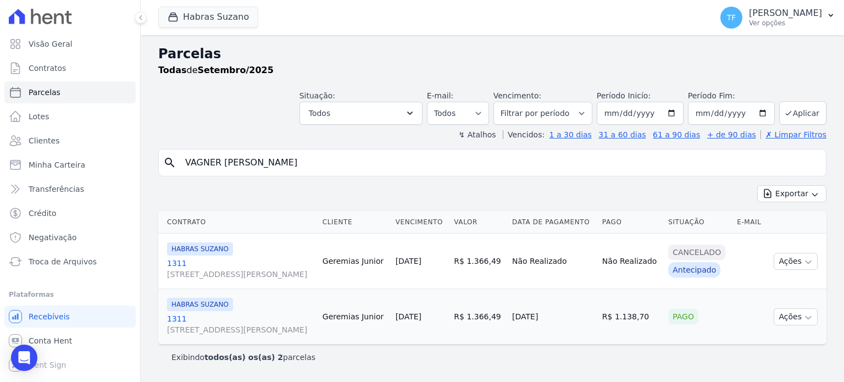
drag, startPoint x: 239, startPoint y: 137, endPoint x: 523, endPoint y: 146, distance: 284.9
click at [511, 152] on input "VAGNER ARAÃšJO MARTINS" at bounding box center [500, 163] width 643 height 22
type input "VAGNER ARA"
select select
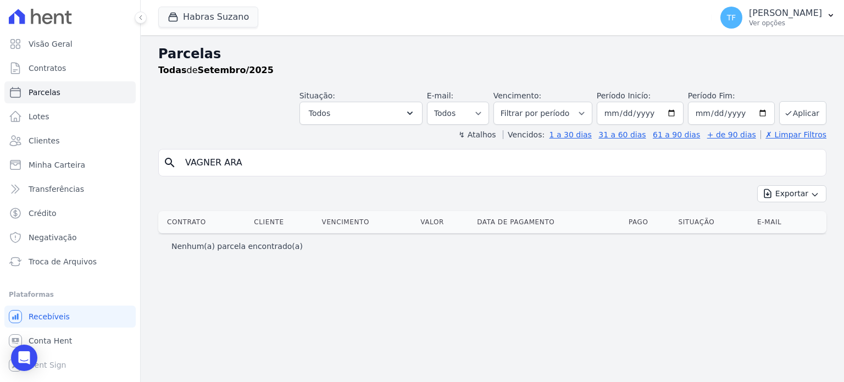
click at [242, 163] on input "VAGNER ARA" at bounding box center [500, 163] width 643 height 22
type input "VAGNER"
select select
click at [675, 109] on input "[DATE]" at bounding box center [640, 113] width 87 height 23
type input "[DATE]"
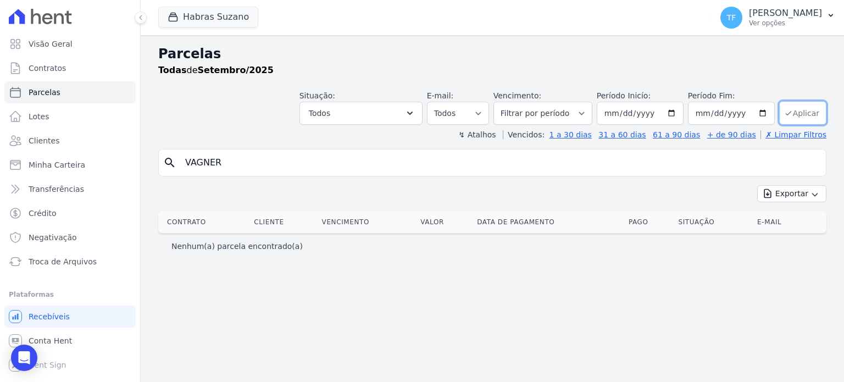
click at [809, 114] on button "Aplicar" at bounding box center [802, 113] width 47 height 24
select select
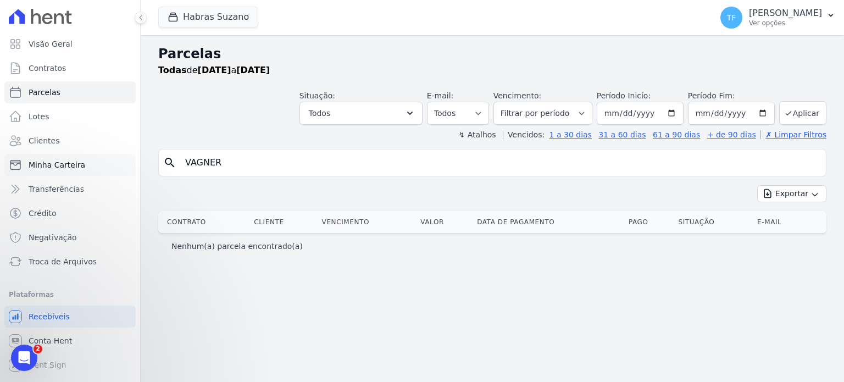
drag, startPoint x: 262, startPoint y: 164, endPoint x: 41, endPoint y: 154, distance: 221.2
click at [16, 154] on div "Visão Geral Contratos [GEOGRAPHIC_DATA] Lotes Clientes Minha Carteira Transferê…" at bounding box center [422, 191] width 844 height 382
paste input "[PERSON_NAME]"
type input "VAGNER [PERSON_NAME]"
click at [807, 121] on button "Aplicar" at bounding box center [802, 113] width 47 height 24
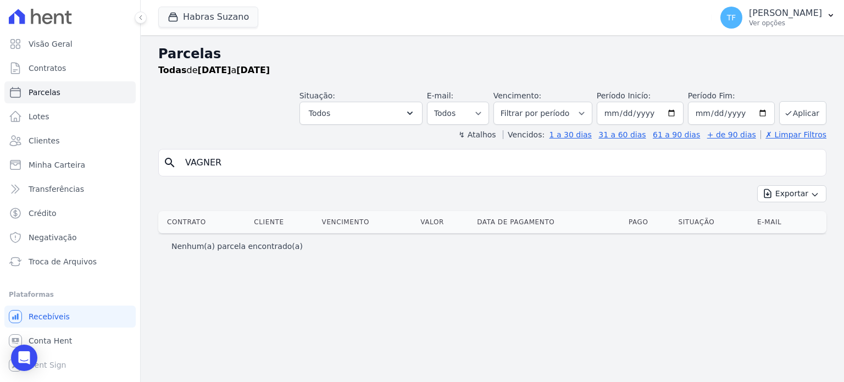
select select
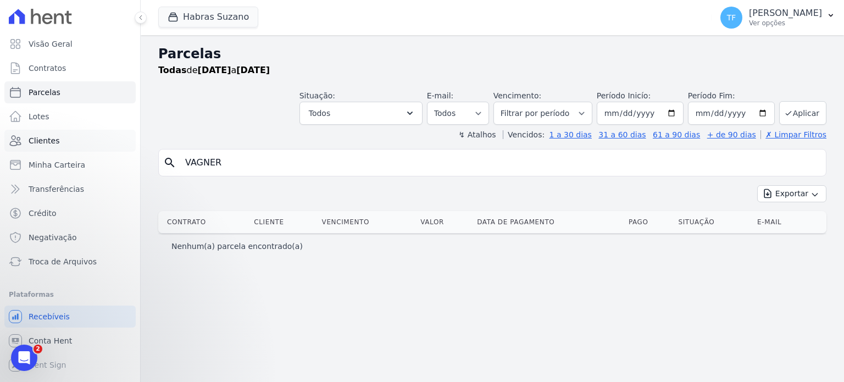
click at [52, 142] on span "Clientes" at bounding box center [44, 140] width 31 height 11
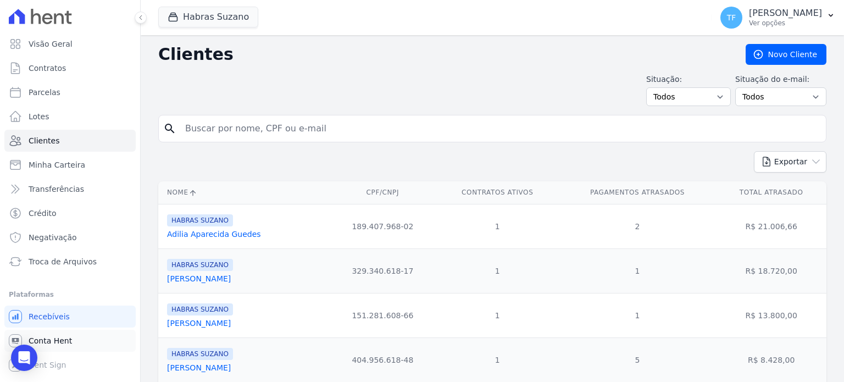
click at [44, 346] on span "Conta Hent" at bounding box center [50, 340] width 43 height 11
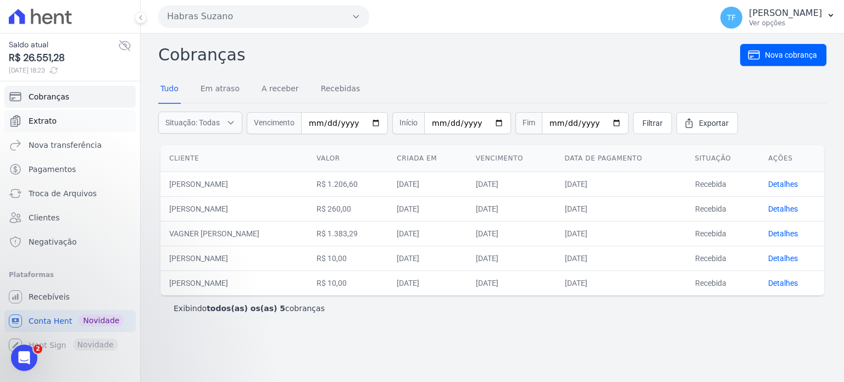
click at [53, 123] on span "Extrato" at bounding box center [43, 120] width 28 height 11
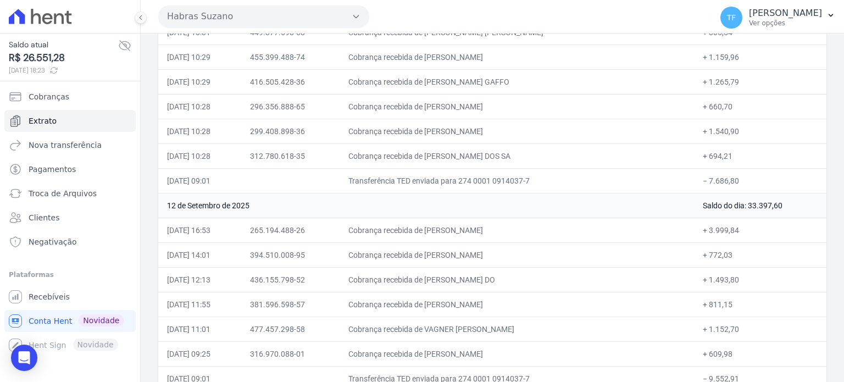
scroll to position [2438, 0]
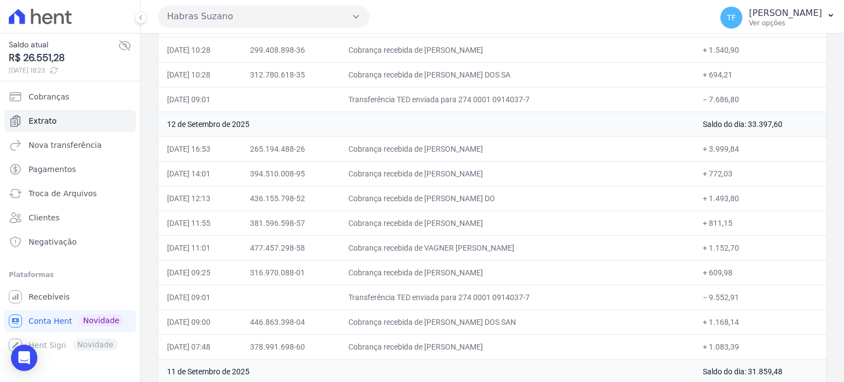
drag, startPoint x: 561, startPoint y: 239, endPoint x: 455, endPoint y: 230, distance: 106.4
click at [455, 235] on td "Cobrança recebida de VAGNER [PERSON_NAME]" at bounding box center [517, 247] width 355 height 25
copy td "VAGNER [PERSON_NAME]"
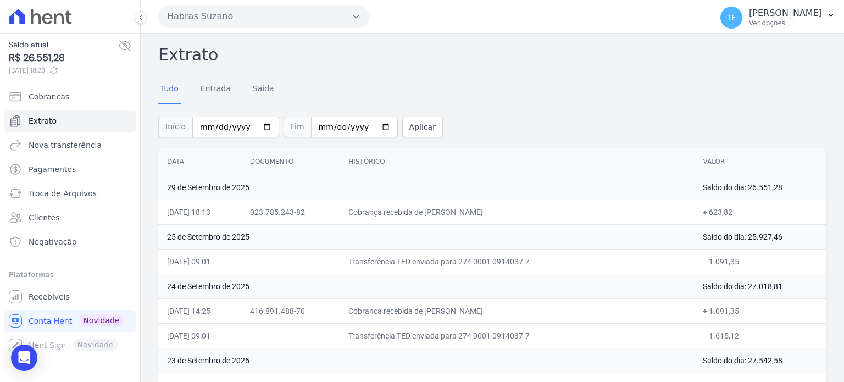
scroll to position [2466, 0]
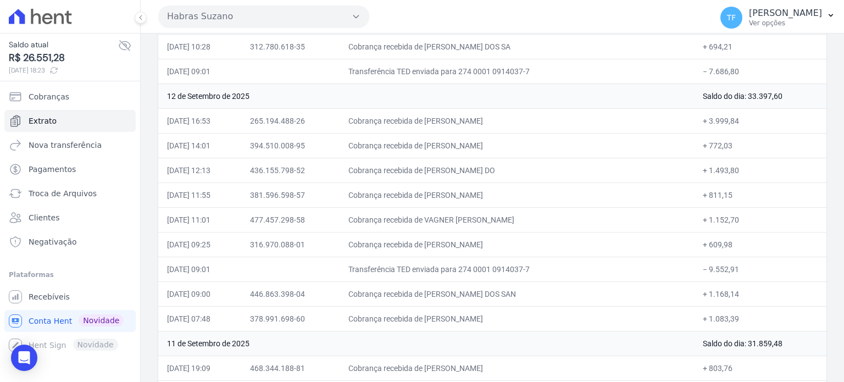
click at [424, 207] on td "Cobrança recebida de VAGNER [PERSON_NAME]" at bounding box center [517, 219] width 355 height 25
click at [57, 290] on link "Recebíveis" at bounding box center [69, 297] width 131 height 22
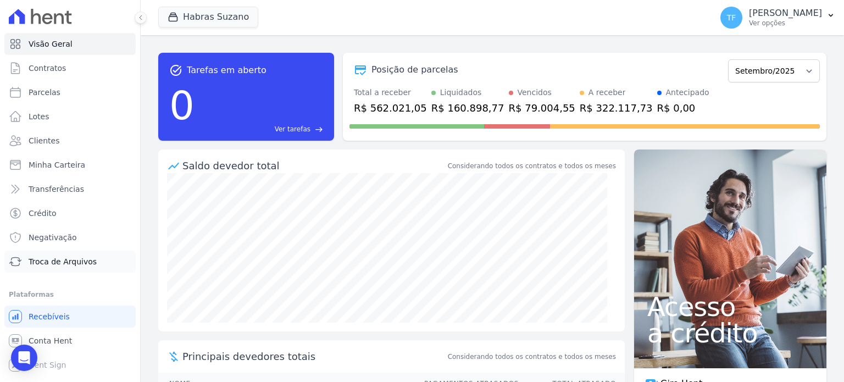
click at [90, 266] on span "Troca de Arquivos" at bounding box center [63, 261] width 68 height 11
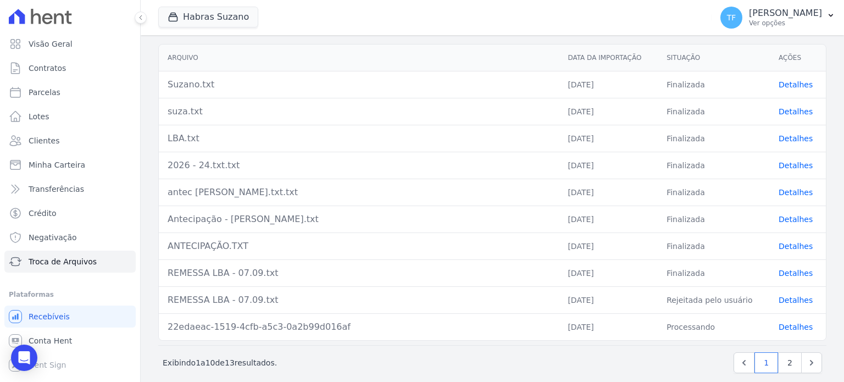
scroll to position [213, 0]
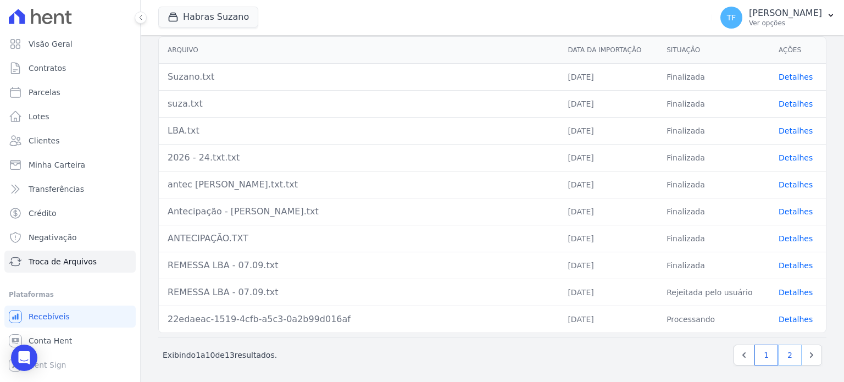
click at [780, 357] on link "2" at bounding box center [790, 355] width 24 height 21
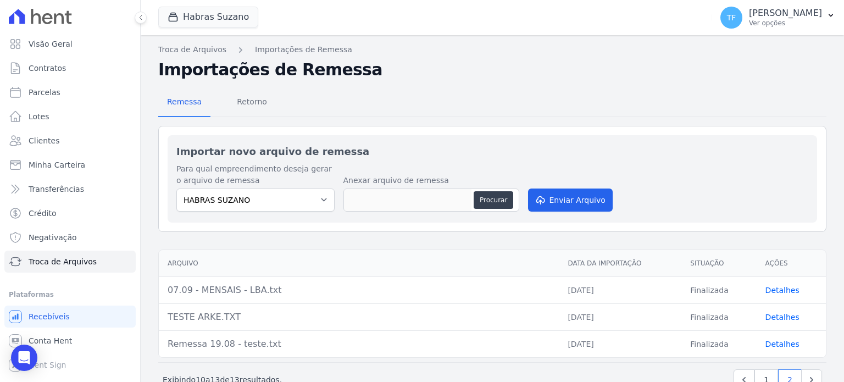
scroll to position [26, 0]
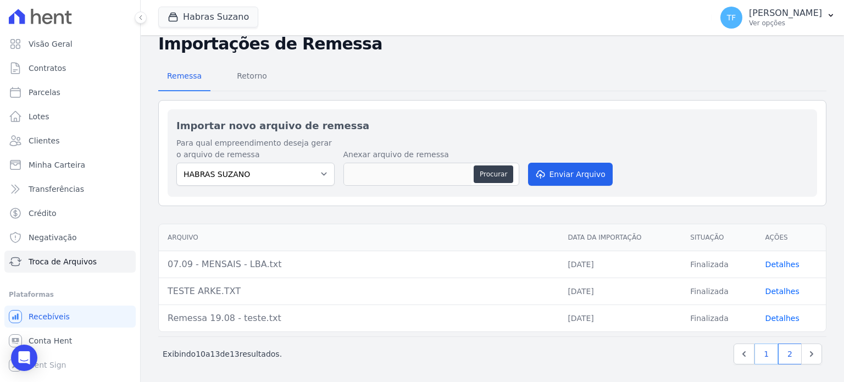
click at [759, 353] on link "1" at bounding box center [767, 354] width 24 height 21
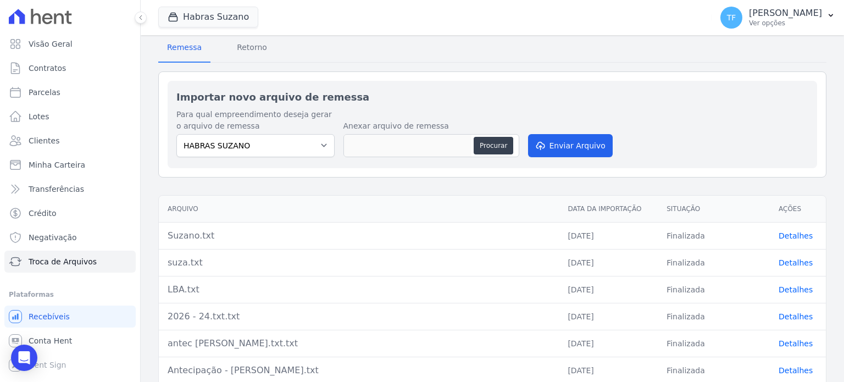
scroll to position [32, 0]
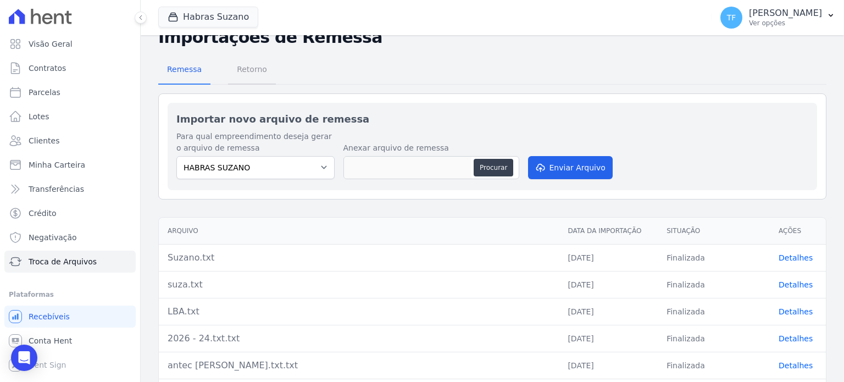
click at [259, 67] on span "Retorno" at bounding box center [251, 69] width 43 height 22
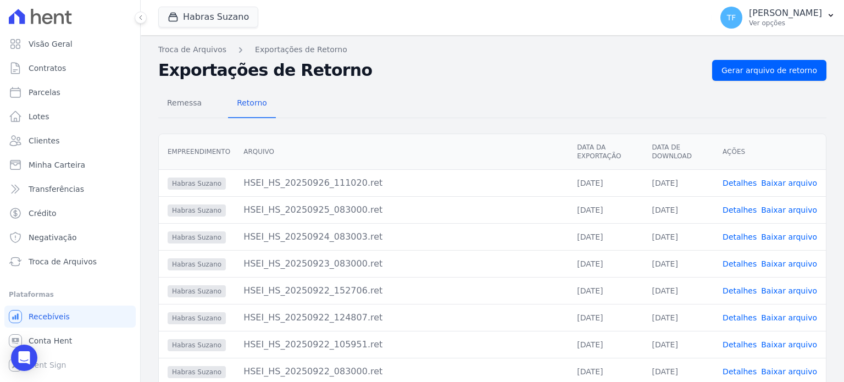
scroll to position [107, 0]
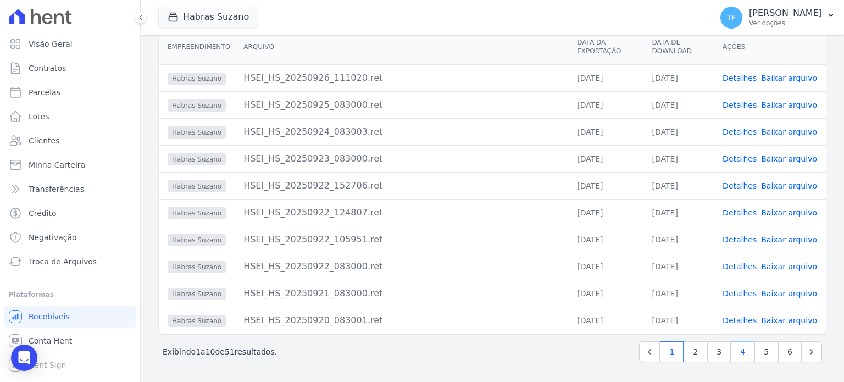
click at [735, 352] on link "4" at bounding box center [743, 351] width 24 height 21
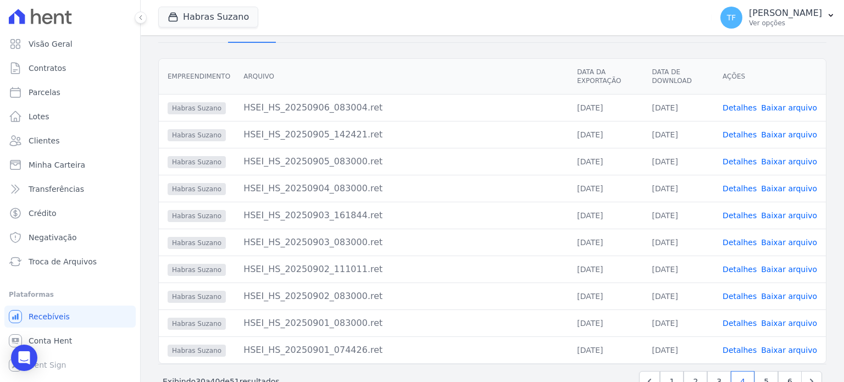
scroll to position [107, 0]
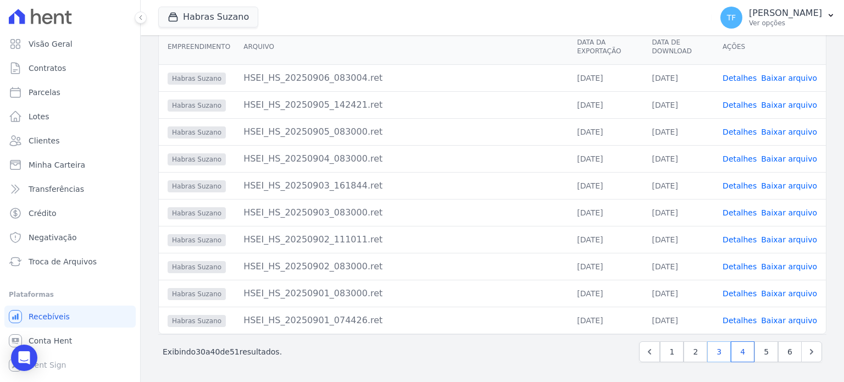
click at [712, 354] on link "3" at bounding box center [719, 351] width 24 height 21
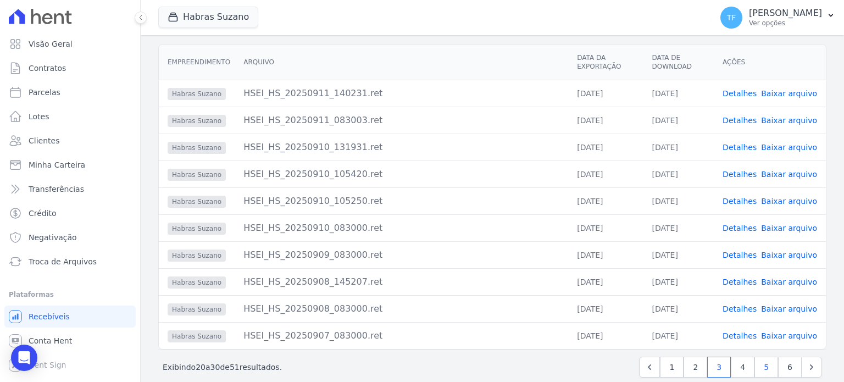
scroll to position [107, 0]
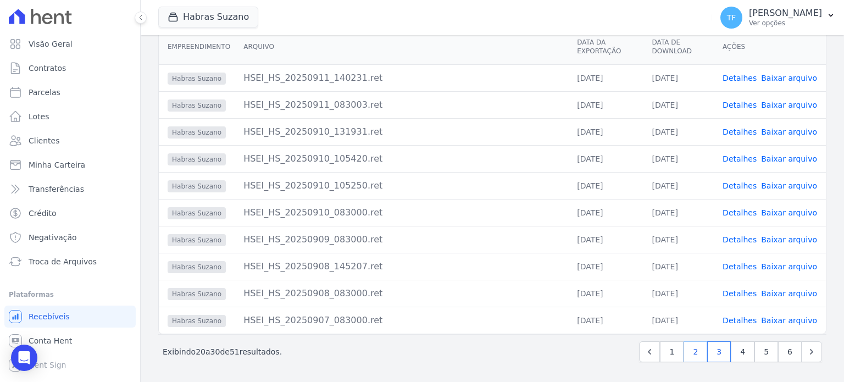
click at [689, 362] on link "2" at bounding box center [696, 351] width 24 height 21
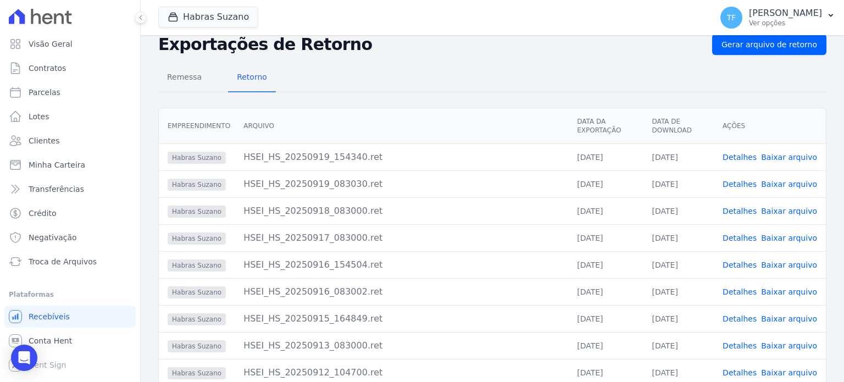
scroll to position [107, 0]
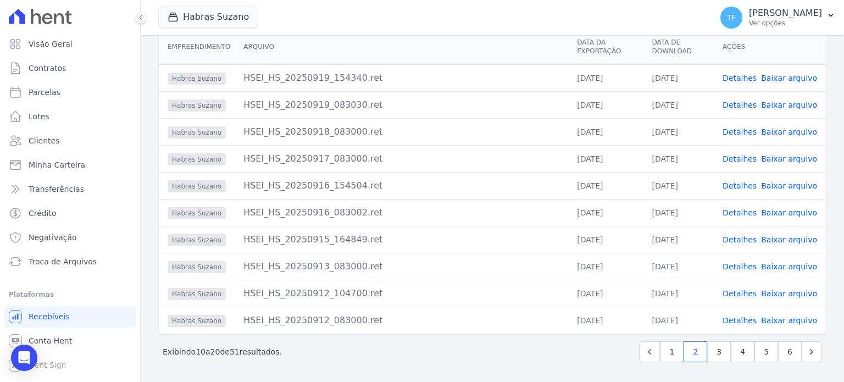
click at [743, 296] on link "Detalhes" at bounding box center [740, 293] width 34 height 9
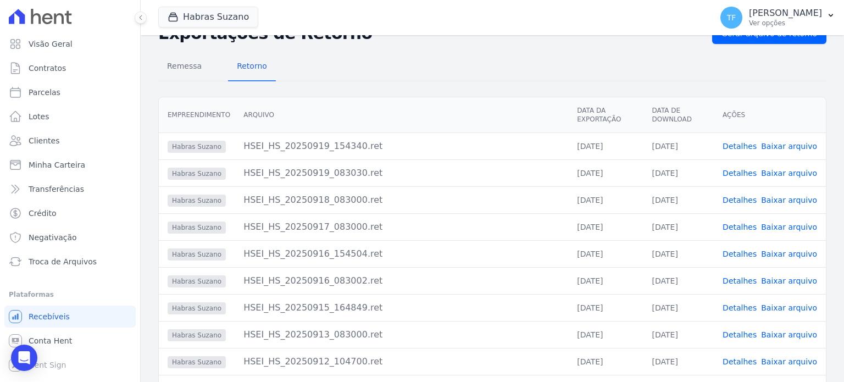
scroll to position [107, 0]
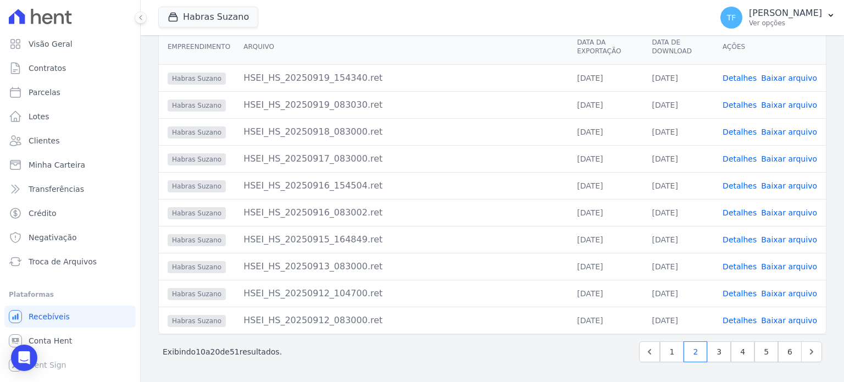
click at [745, 317] on link "Detalhes" at bounding box center [740, 320] width 34 height 9
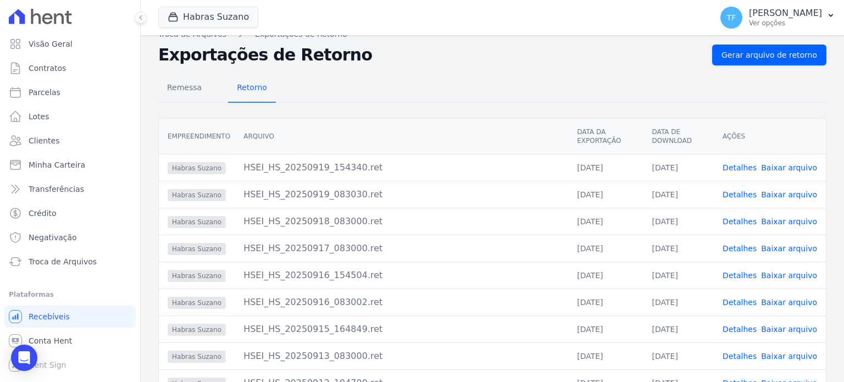
scroll to position [107, 0]
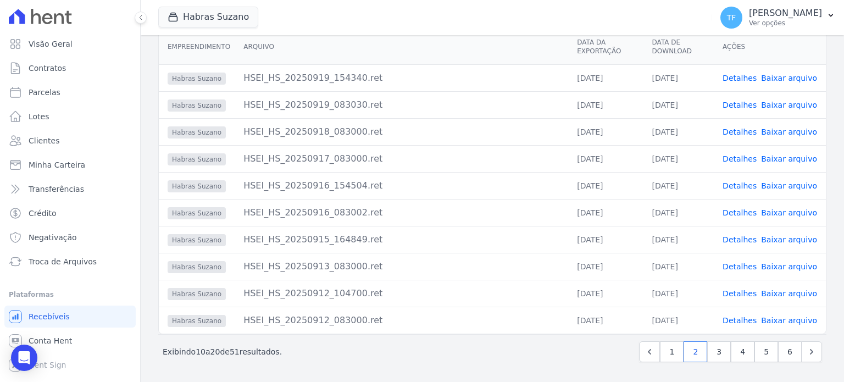
click at [746, 296] on link "Detalhes" at bounding box center [740, 293] width 34 height 9
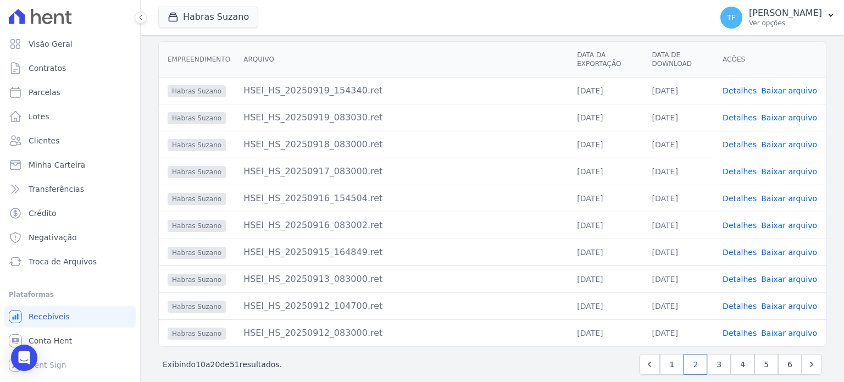
scroll to position [107, 0]
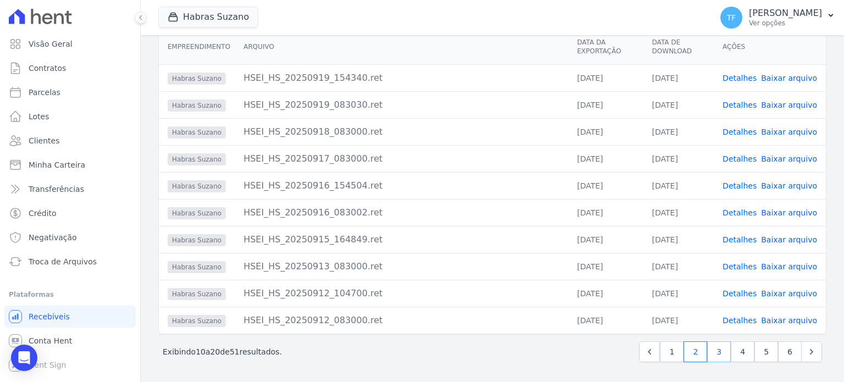
click at [719, 351] on link "3" at bounding box center [719, 351] width 24 height 21
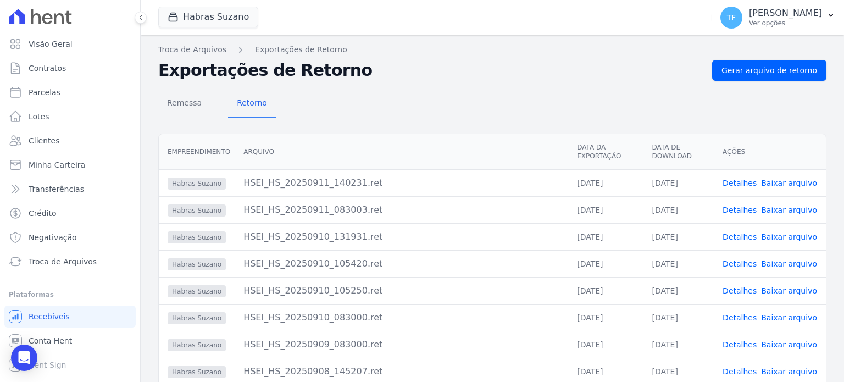
click at [737, 181] on link "Detalhes" at bounding box center [740, 183] width 34 height 9
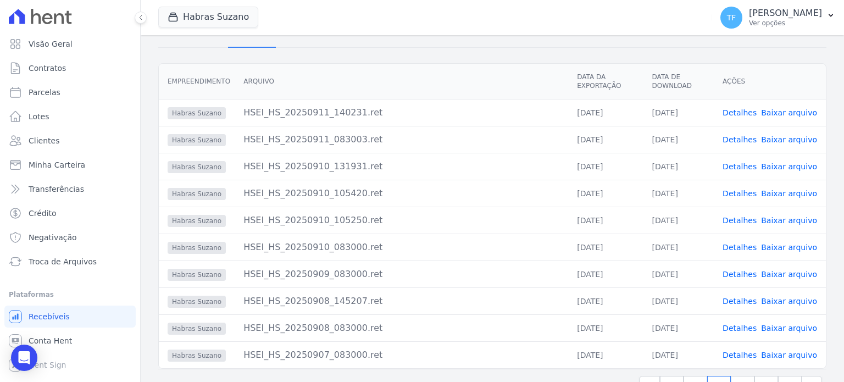
click at [756, 145] on td "Detalhes Baixar arquivo" at bounding box center [770, 139] width 112 height 27
click at [754, 139] on link "Detalhes" at bounding box center [740, 139] width 34 height 9
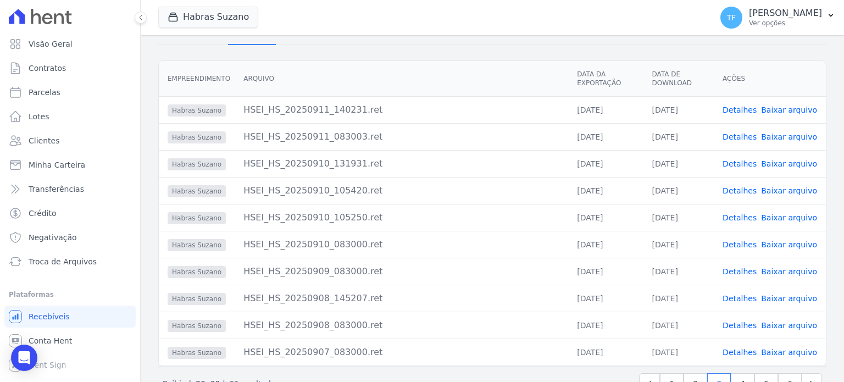
scroll to position [107, 0]
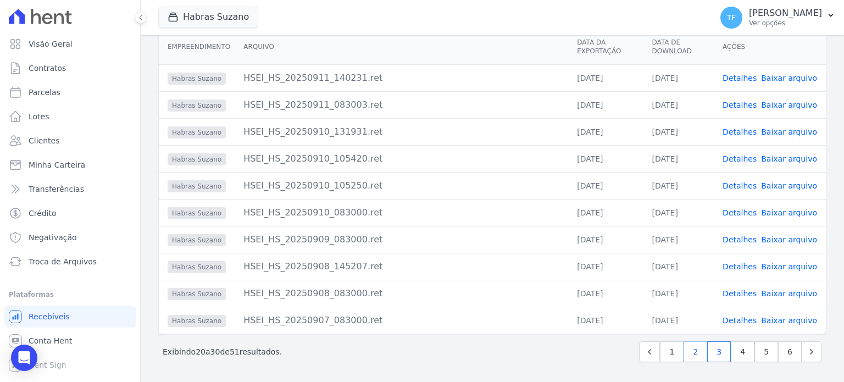
click at [693, 354] on link "2" at bounding box center [696, 351] width 24 height 21
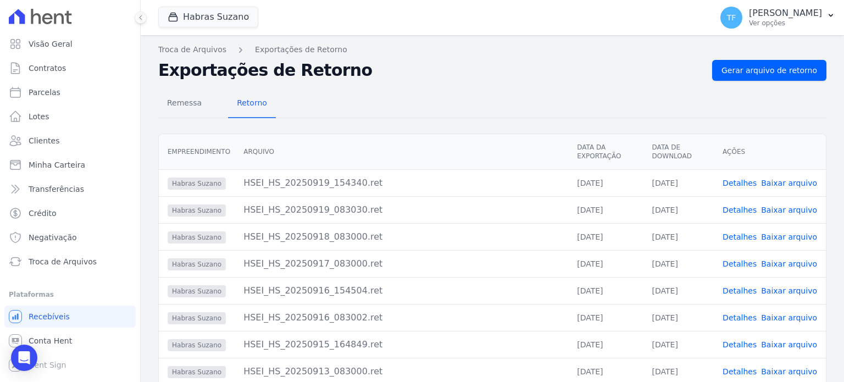
scroll to position [107, 0]
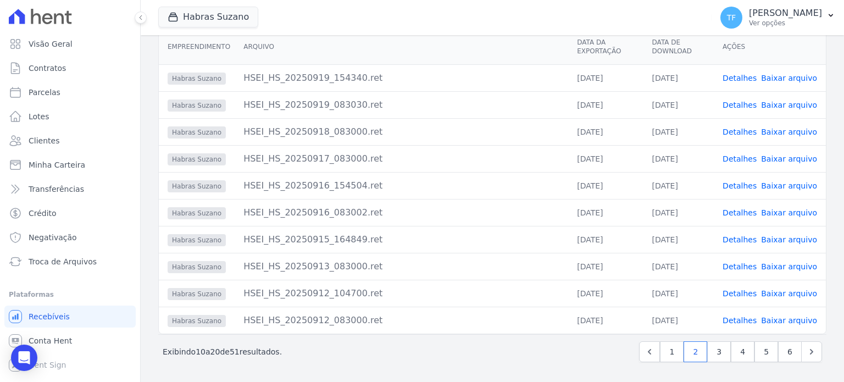
click at [747, 295] on link "Detalhes" at bounding box center [740, 293] width 34 height 9
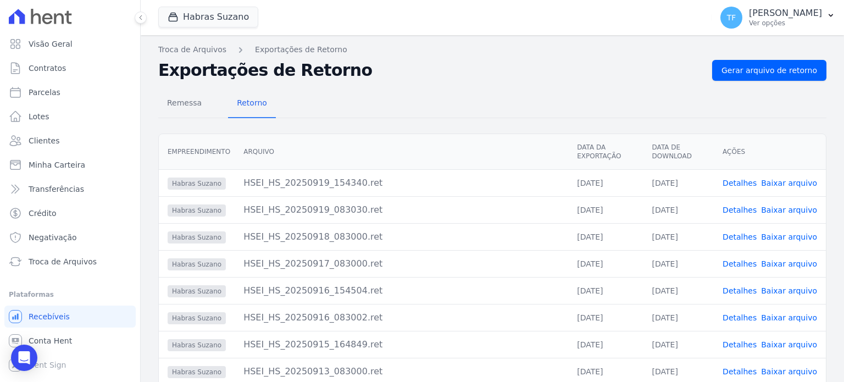
scroll to position [107, 0]
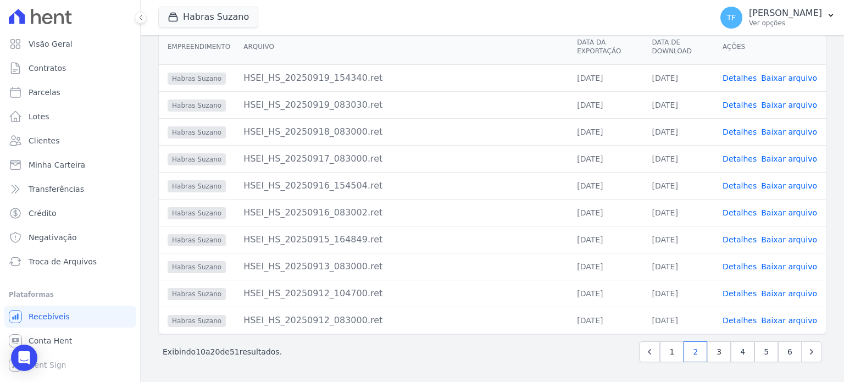
click at [747, 320] on link "Detalhes" at bounding box center [740, 320] width 34 height 9
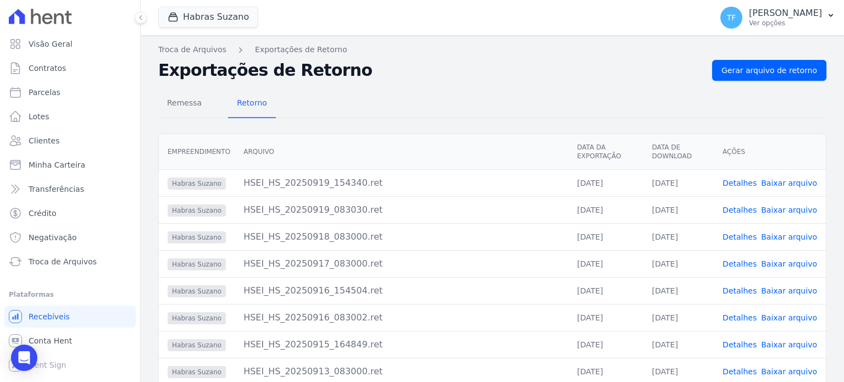
scroll to position [107, 0]
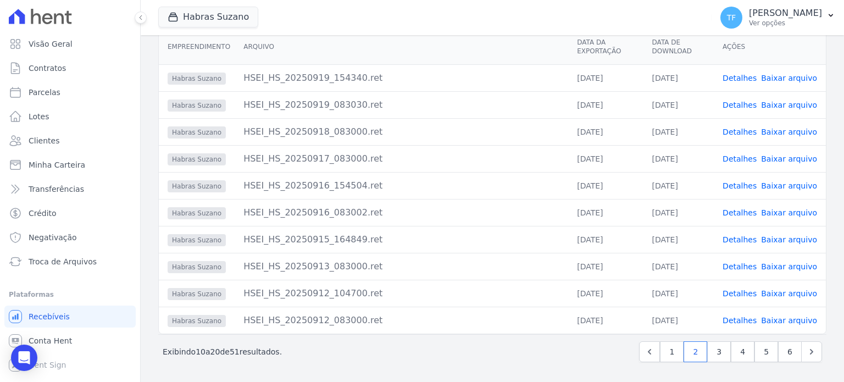
click at [742, 267] on link "Detalhes" at bounding box center [740, 266] width 34 height 9
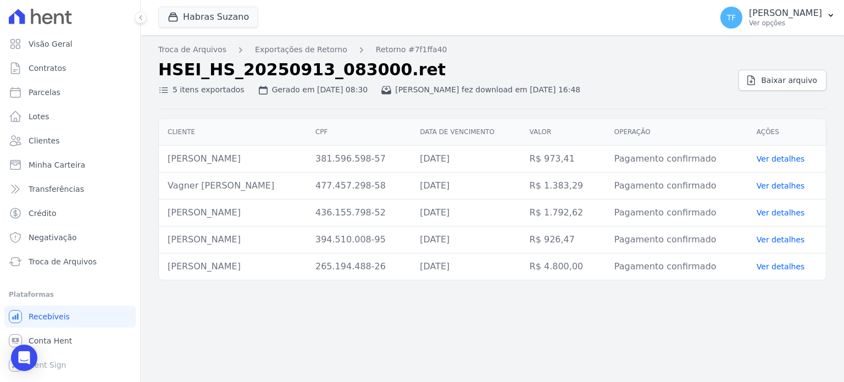
click at [778, 185] on link "Ver detalhes" at bounding box center [781, 185] width 48 height 9
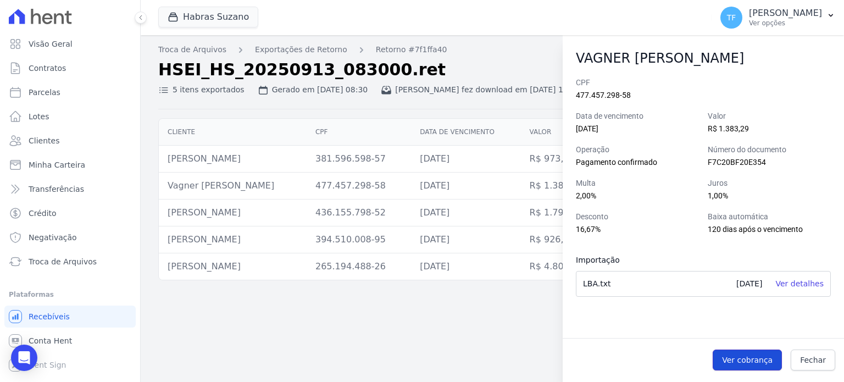
click at [757, 355] on span "Ver cobrança" at bounding box center [747, 360] width 51 height 11
click at [443, 306] on div "Troca de Arquivos Exportações de Retorno Retorno #7f1ffa40 HSEI_HS_20250913_083…" at bounding box center [493, 208] width 704 height 347
click at [815, 350] on link "Fechar" at bounding box center [813, 360] width 45 height 21
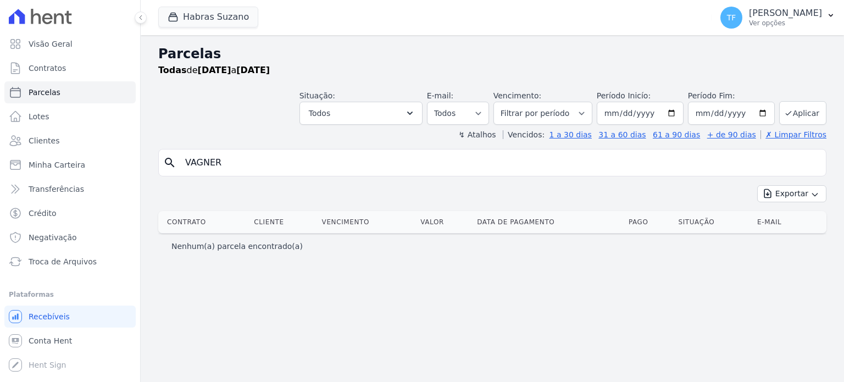
select select
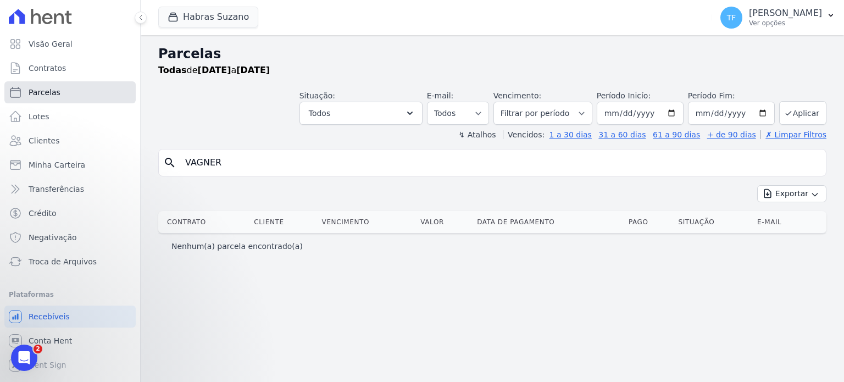
click at [61, 98] on link "Parcelas" at bounding box center [69, 92] width 131 height 22
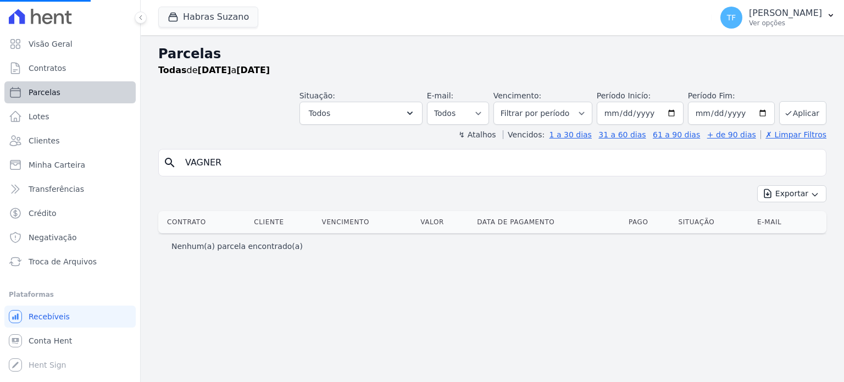
select select
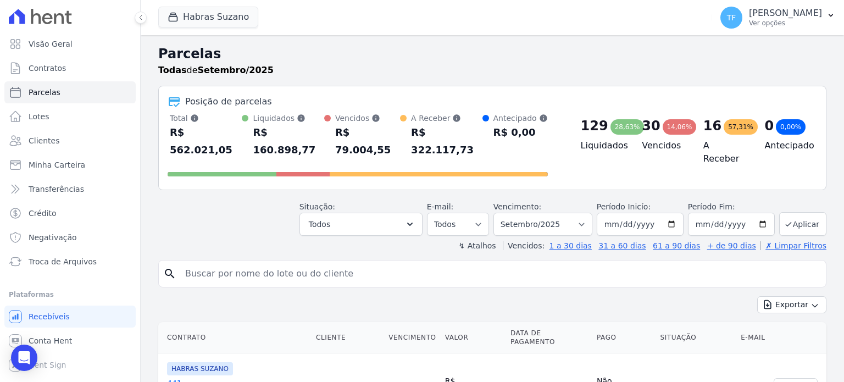
click at [297, 263] on input "search" at bounding box center [500, 274] width 643 height 22
paste input "VAGNER ARAUJO MARTINS"
type input "VAGNER ARAUJO MARTINS"
select select
